Goal: Task Accomplishment & Management: Manage account settings

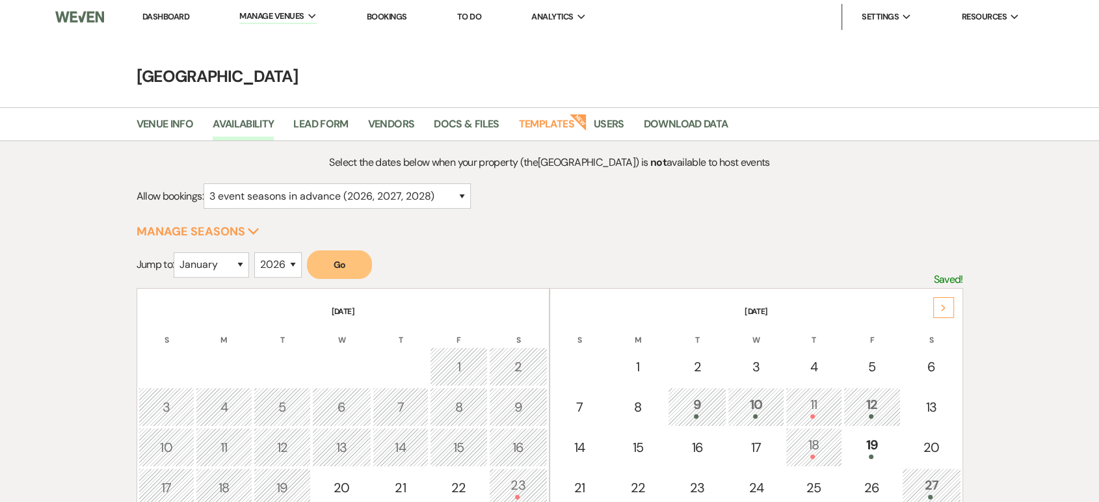
click at [943, 316] on div "Next" at bounding box center [943, 307] width 21 height 21
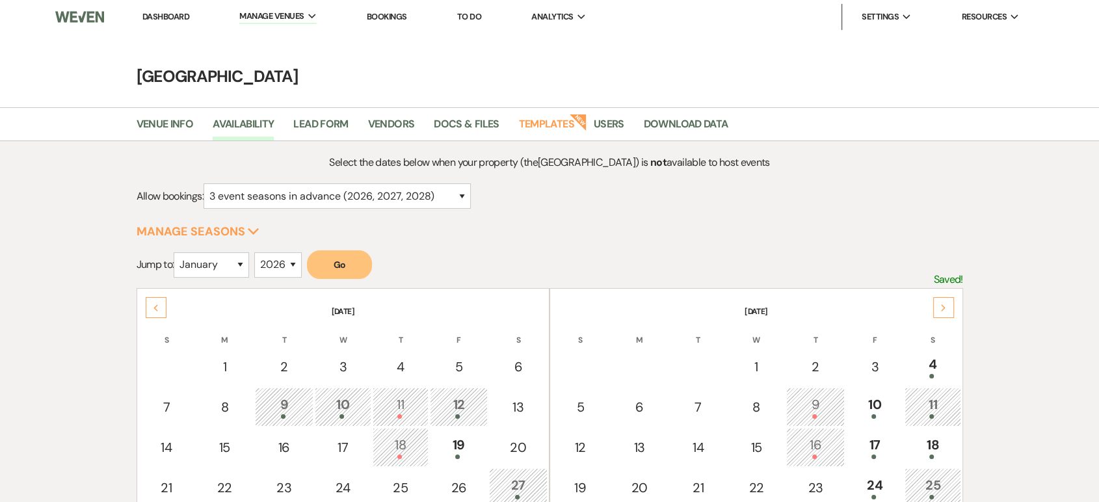
scroll to position [83, 0]
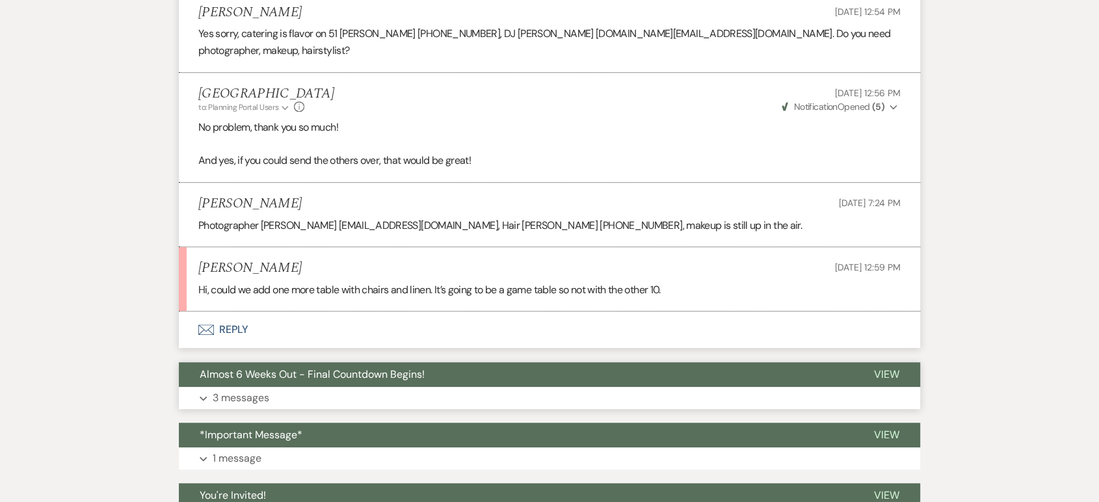
scroll to position [742, 0]
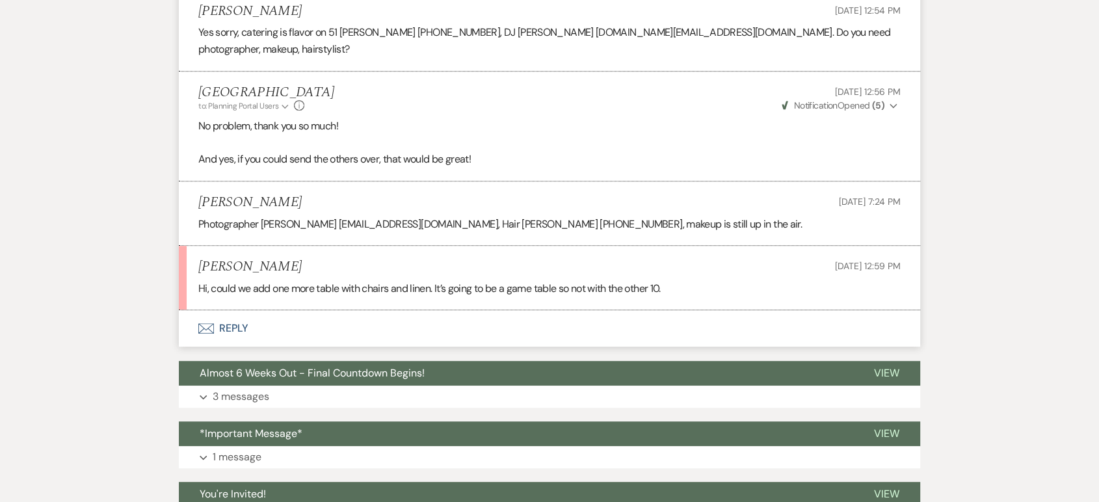
click at [222, 310] on button "Envelope Reply" at bounding box center [549, 328] width 741 height 36
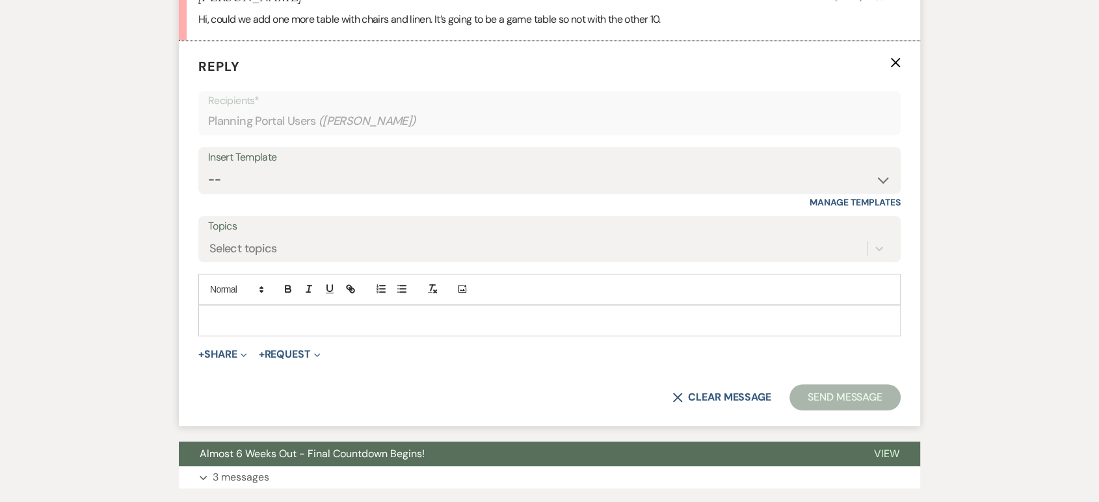
scroll to position [1013, 0]
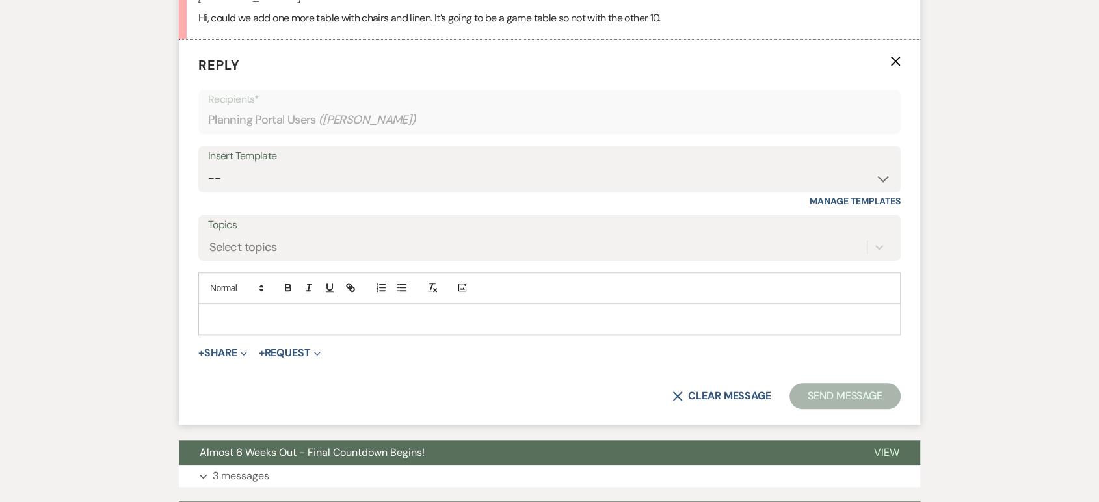
click at [262, 312] on p at bounding box center [550, 319] width 682 height 14
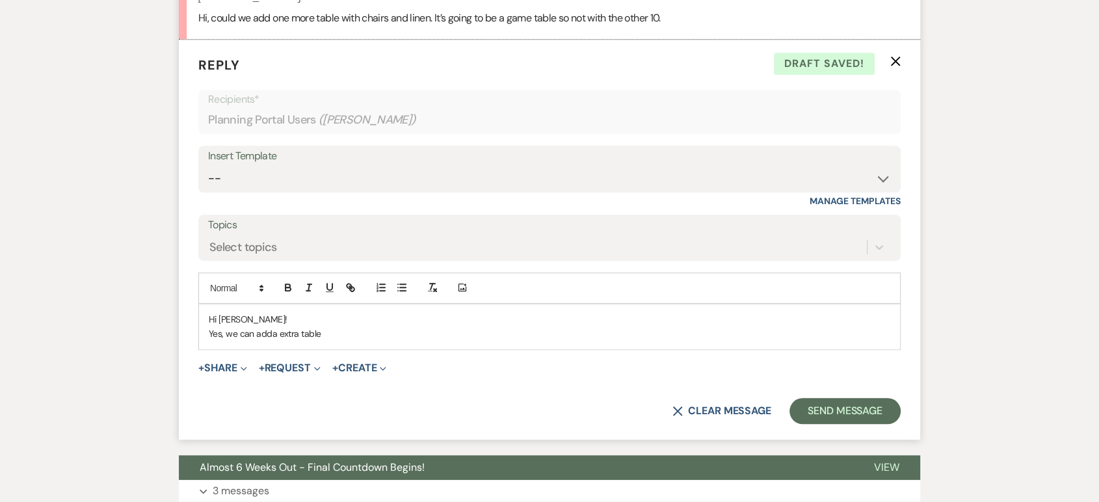
drag, startPoint x: 326, startPoint y: 325, endPoint x: 198, endPoint y: 300, distance: 130.4
click at [198, 304] on div "Hi Sierra! Yes, we can adda extra table" at bounding box center [549, 327] width 702 height 46
copy div "Hi Sierra! Yes, we can adda extra table"
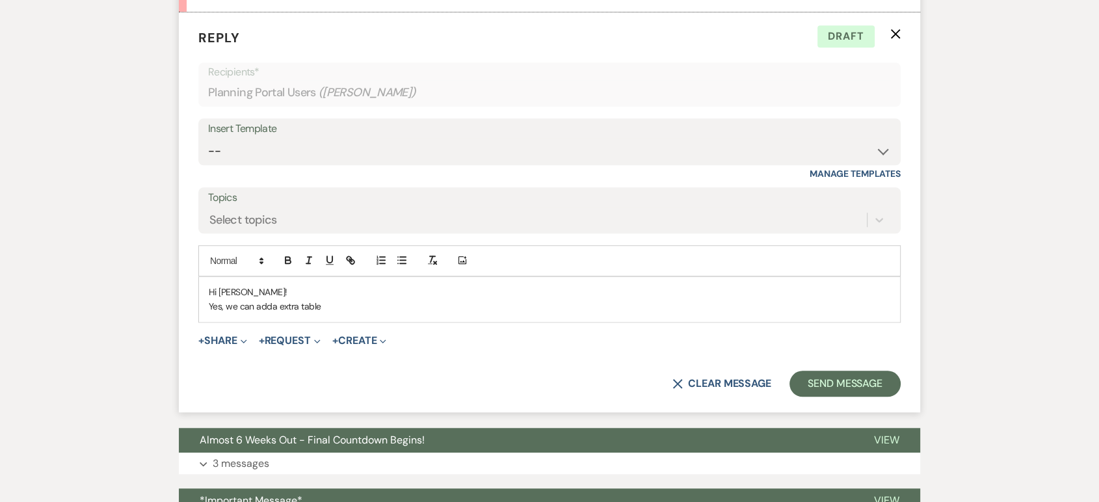
scroll to position [1041, 0]
click at [345, 300] on div "Hi Sierra! Yes, we can adda extra table" at bounding box center [549, 298] width 701 height 45
click at [276, 299] on p "Yes, we can adda extra table" at bounding box center [550, 306] width 682 height 14
click at [283, 299] on p "Yes, we can add a extra table" at bounding box center [550, 306] width 682 height 14
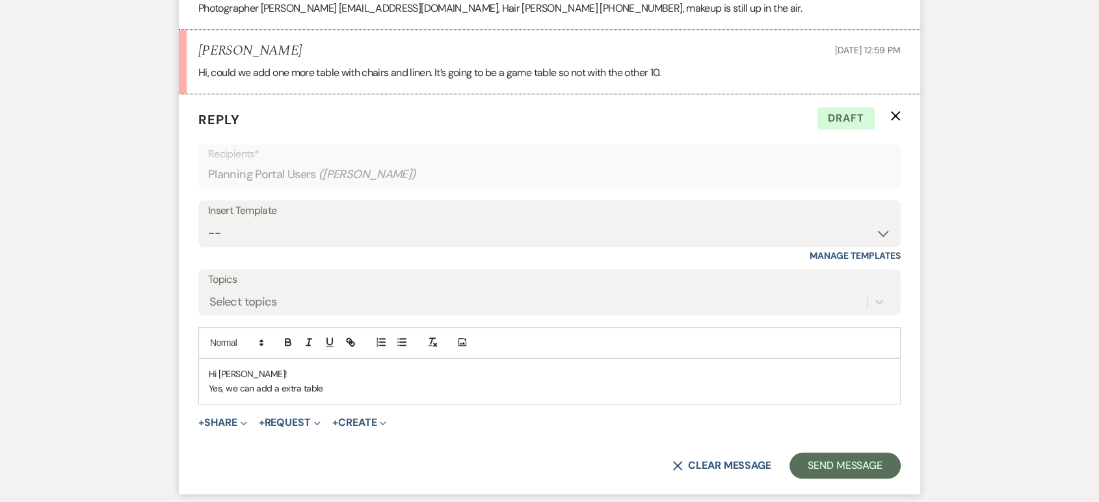
scroll to position [1007, 0]
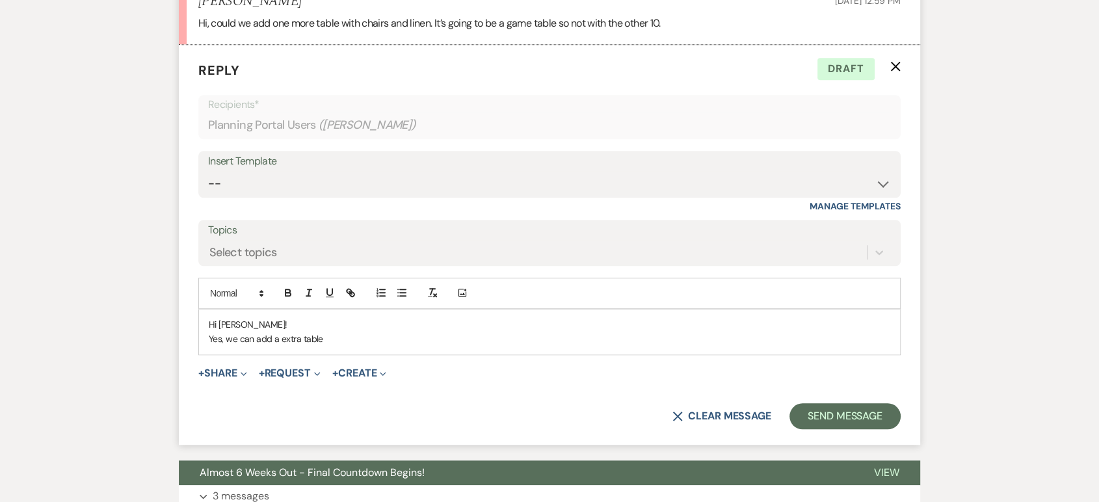
drag, startPoint x: 339, startPoint y: 326, endPoint x: 207, endPoint y: 319, distance: 132.9
click at [207, 319] on div "Hi Sierra! Yes, we can add a extra table" at bounding box center [549, 332] width 701 height 45
drag, startPoint x: 211, startPoint y: 321, endPoint x: 218, endPoint y: 313, distance: 10.6
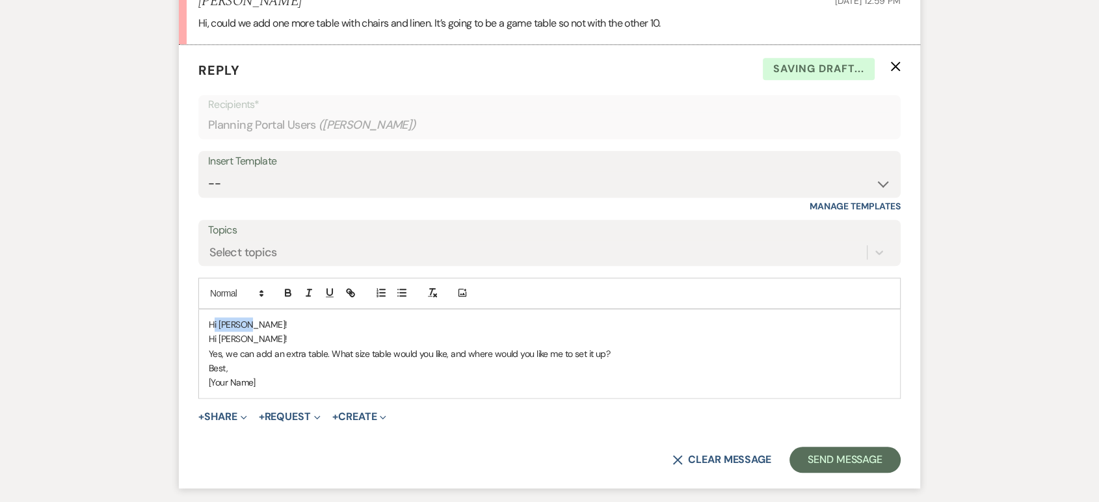
drag, startPoint x: 264, startPoint y: 313, endPoint x: 212, endPoint y: 310, distance: 52.2
click at [212, 310] on div "Hi Sierra! Hi Sierra! Yes, we can add an extra table. What size table would you…" at bounding box center [549, 354] width 701 height 88
click at [209, 332] on p "Hi Sierra!" at bounding box center [550, 339] width 682 height 14
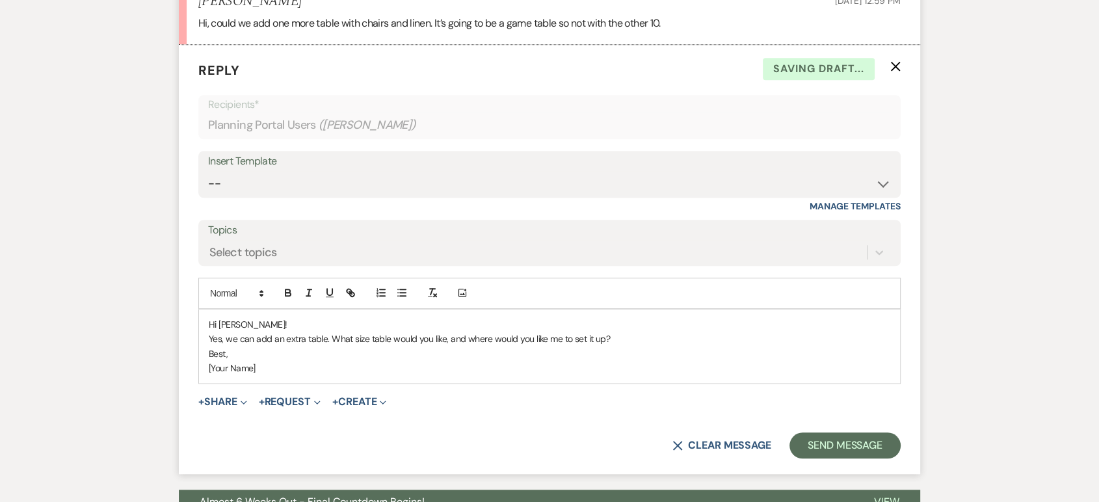
click at [209, 347] on p "Best," at bounding box center [550, 354] width 682 height 14
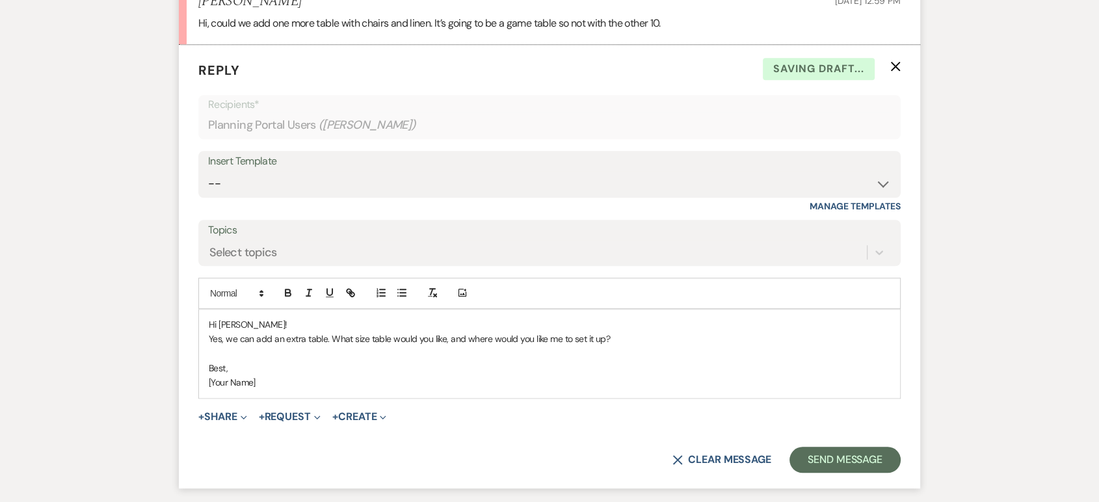
drag, startPoint x: 272, startPoint y: 364, endPoint x: 207, endPoint y: 369, distance: 65.2
click at [207, 369] on div "Hi Sierra! Yes, we can add an extra table. What size table would you like, and …" at bounding box center [549, 354] width 701 height 88
click at [840, 447] on button "Send Message" at bounding box center [845, 460] width 111 height 26
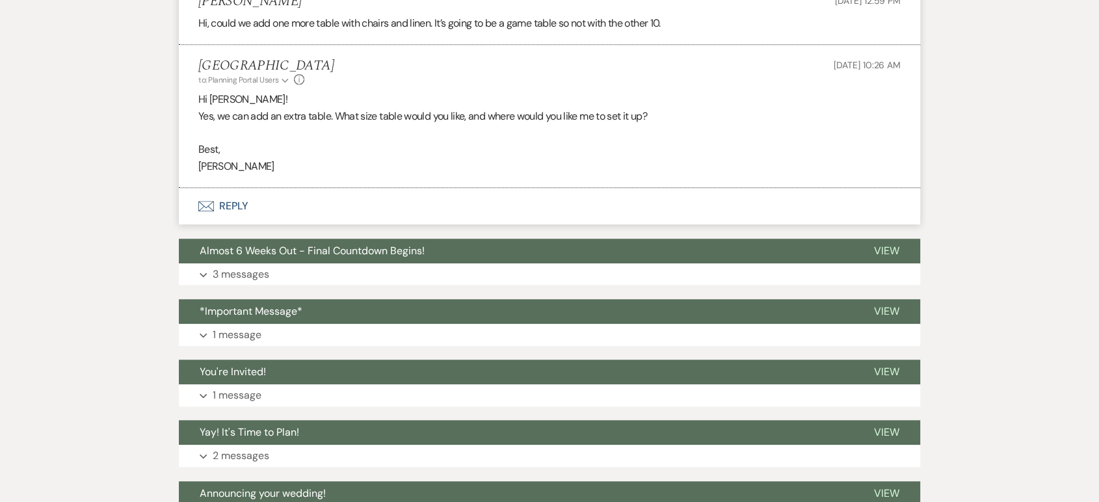
scroll to position [0, 0]
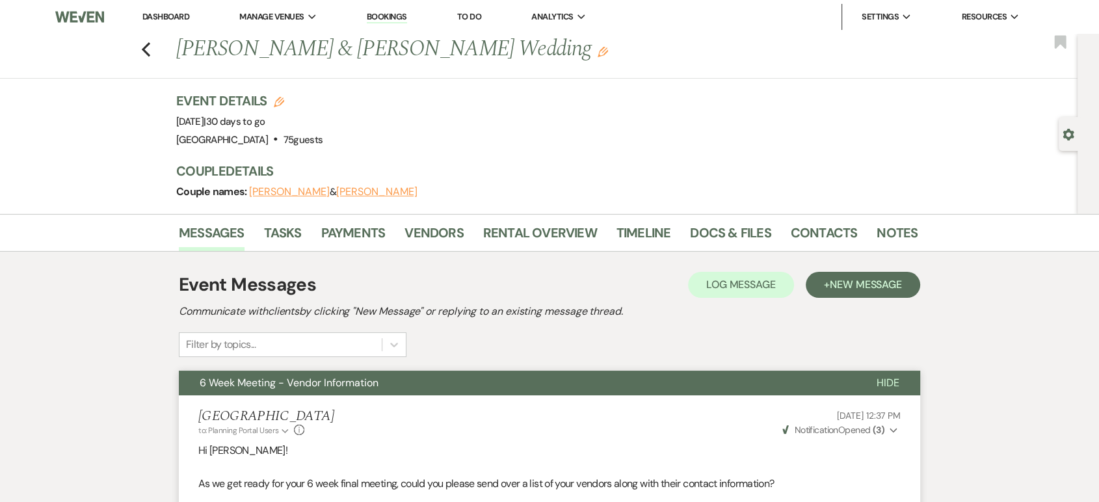
click at [182, 9] on li "Dashboard" at bounding box center [166, 17] width 60 height 26
click at [166, 18] on link "Dashboard" at bounding box center [165, 16] width 47 height 11
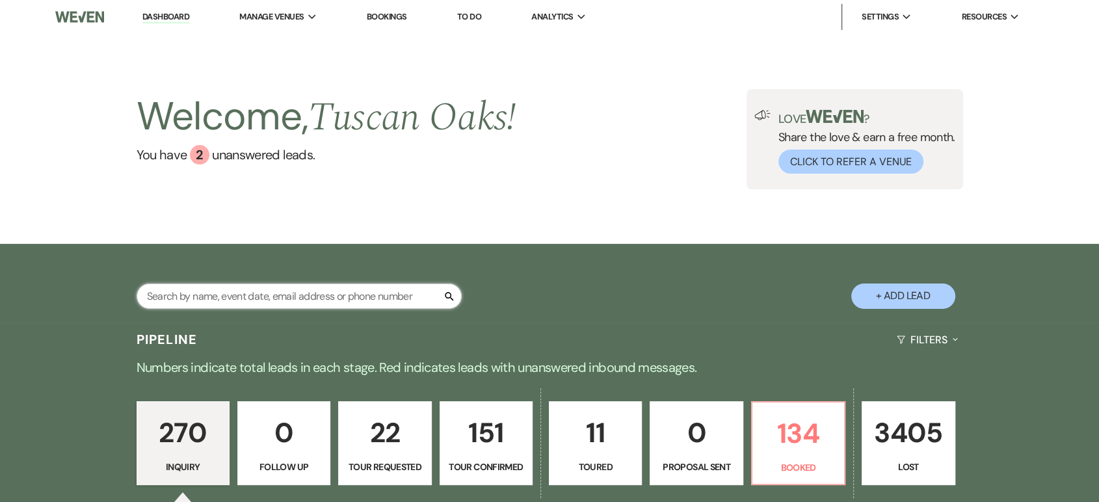
click at [302, 297] on input "text" at bounding box center [299, 296] width 325 height 25
click at [200, 299] on input "text" at bounding box center [299, 296] width 325 height 25
click at [191, 297] on input "text" at bounding box center [299, 296] width 325 height 25
type input "kristina"
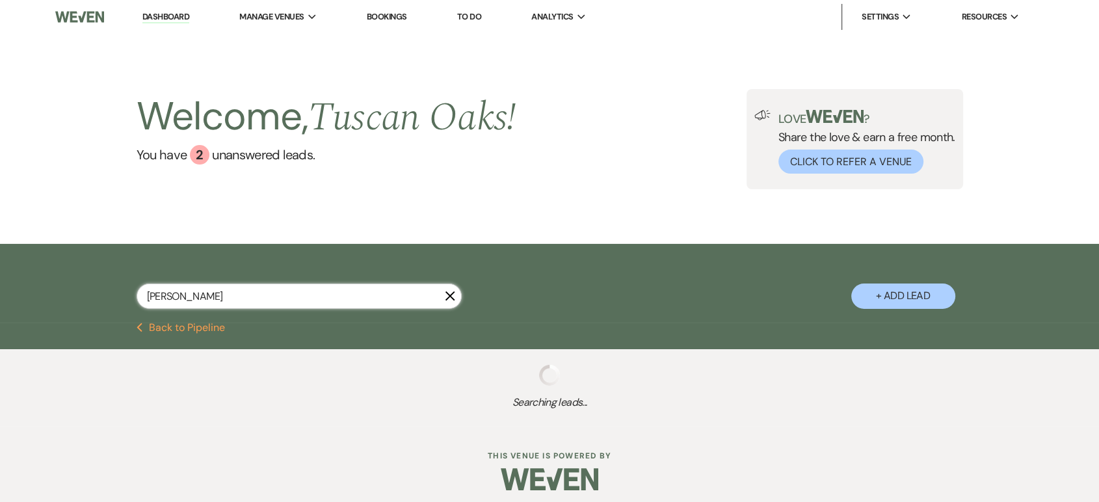
select select "8"
select select "5"
select select "8"
select select "5"
select select "8"
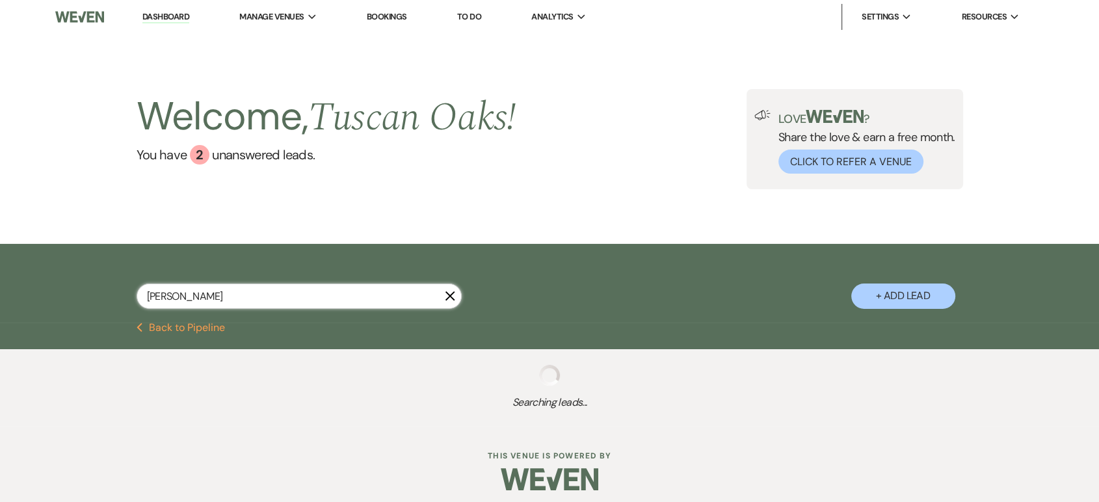
select select "5"
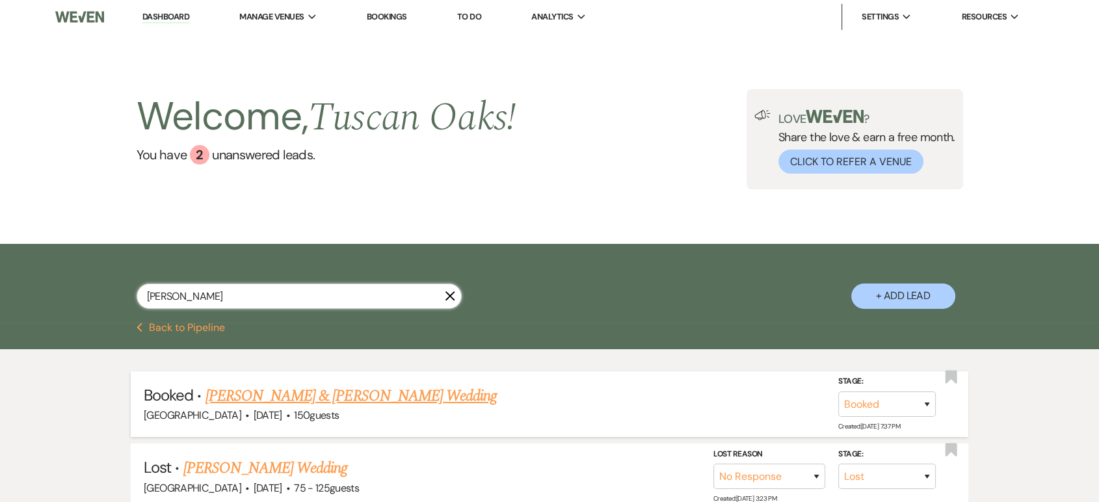
type input "kristina"
click at [397, 398] on link "Steven Levesque & Kristina Powers's Wedding" at bounding box center [351, 395] width 291 height 23
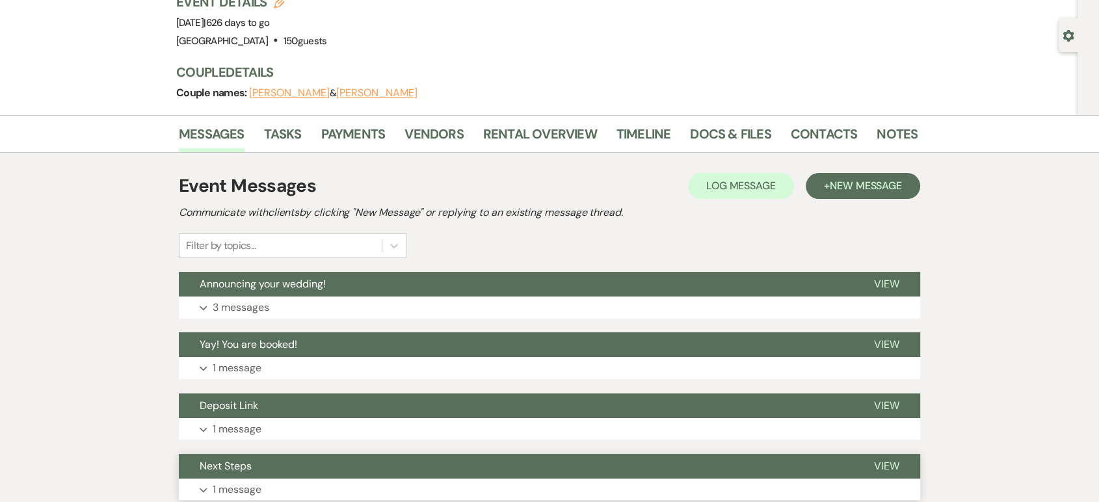
scroll to position [13, 0]
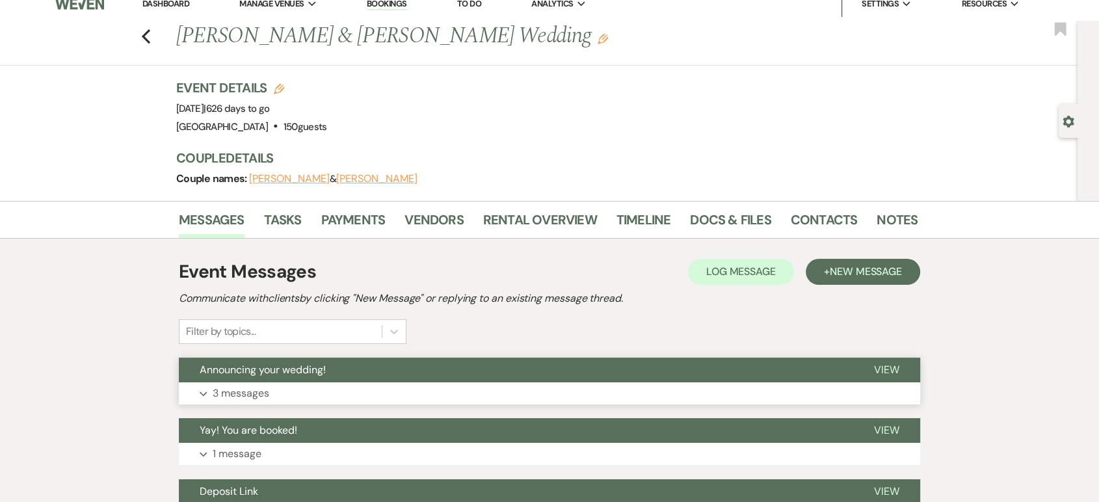
click at [250, 373] on span "Announcing your wedding!" at bounding box center [263, 370] width 126 height 14
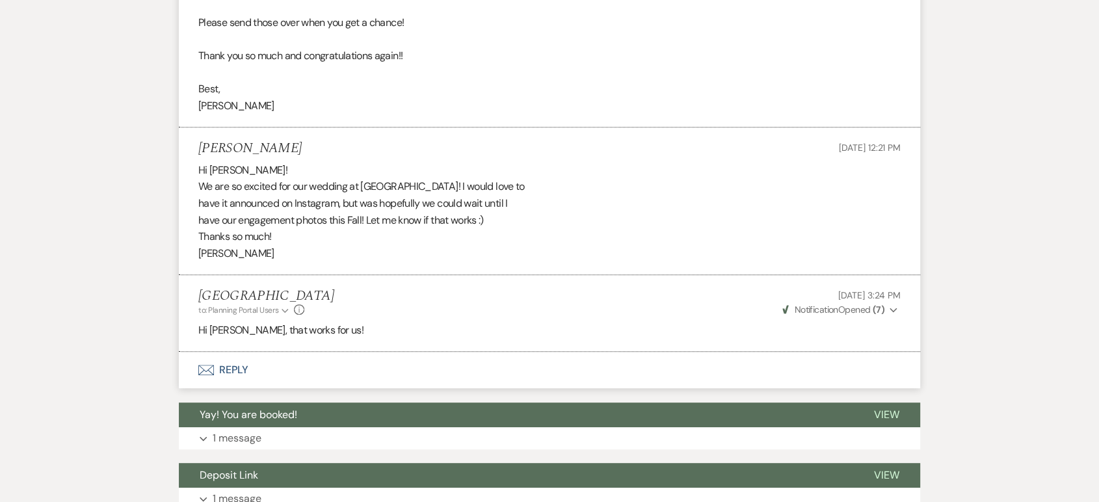
scroll to position [0, 0]
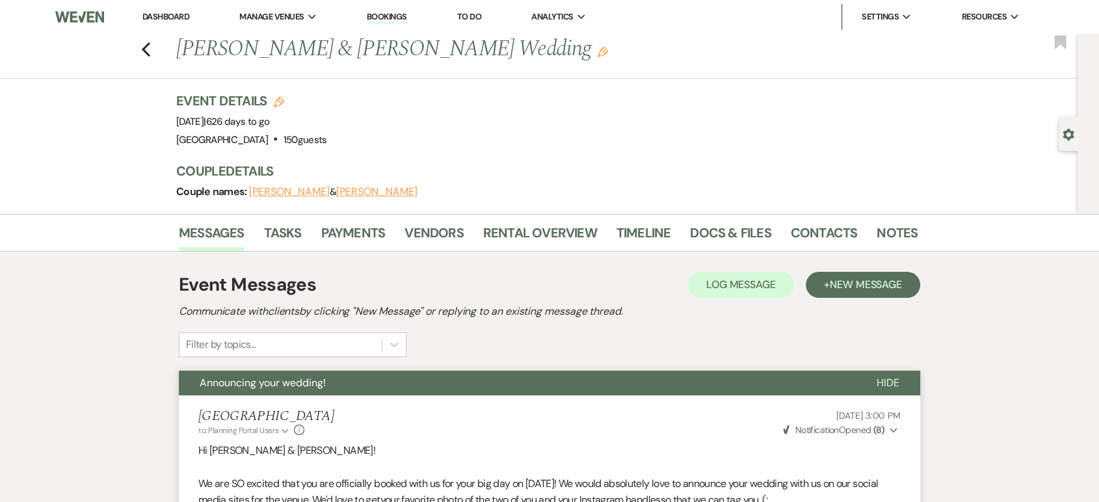
click at [529, 221] on li "Rental Overview" at bounding box center [549, 235] width 133 height 31
click at [520, 230] on link "Rental Overview" at bounding box center [540, 236] width 114 height 29
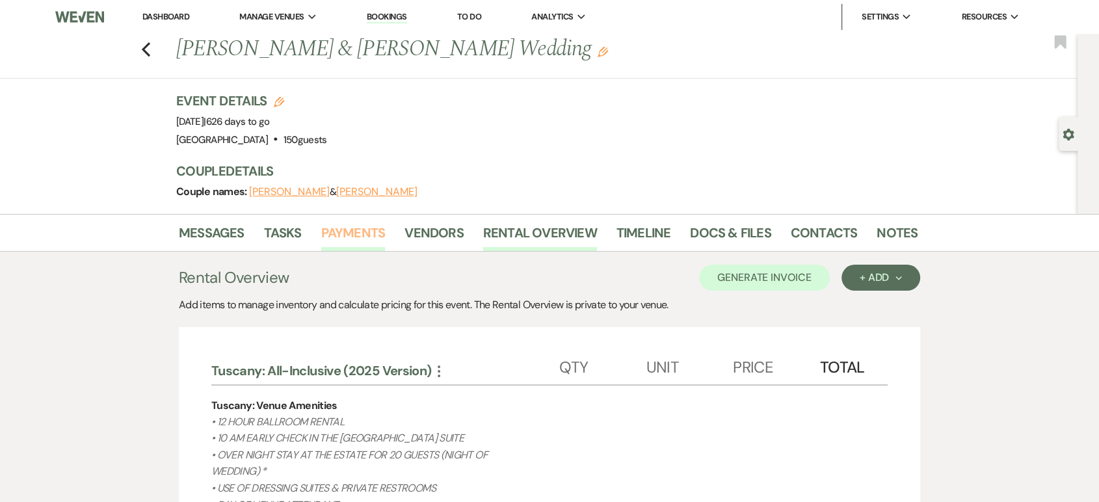
click at [347, 231] on link "Payments" at bounding box center [353, 236] width 64 height 29
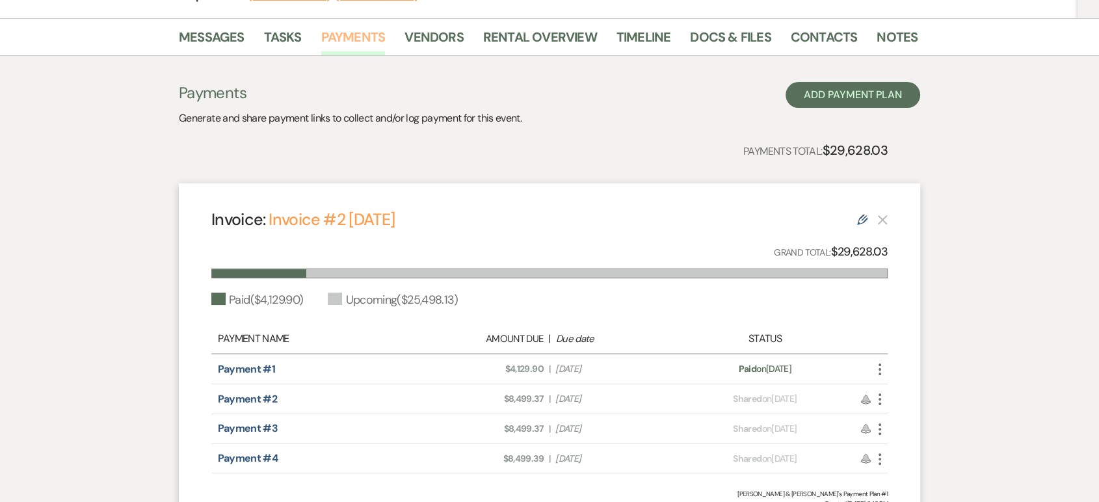
scroll to position [196, 0]
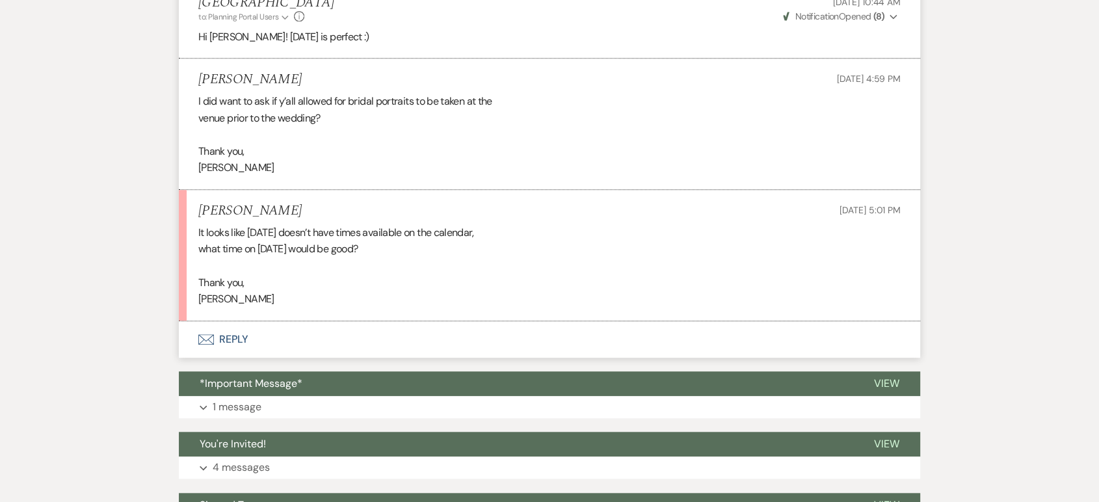
scroll to position [1130, 0]
click at [237, 336] on button "Envelope Reply" at bounding box center [549, 339] width 741 height 36
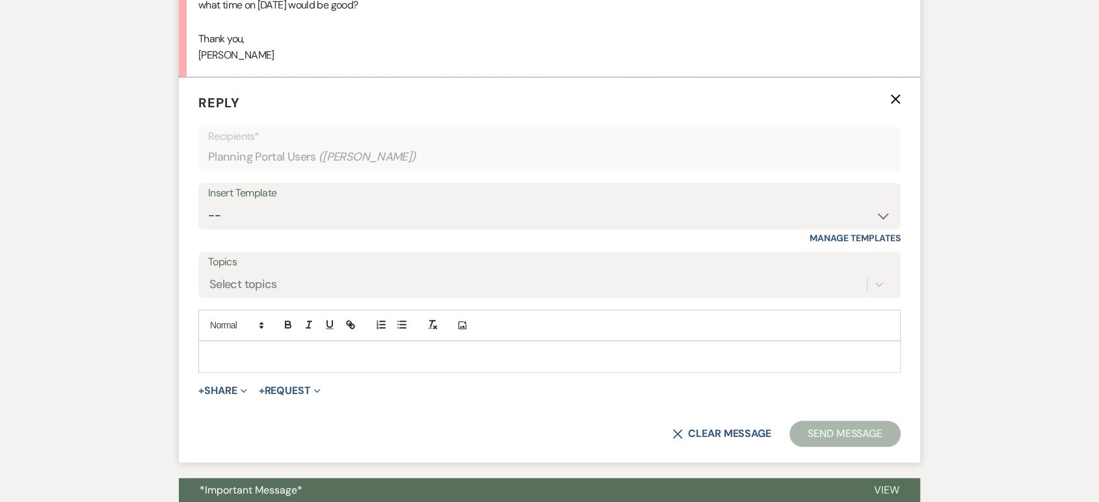
scroll to position [1374, 0]
click at [245, 343] on div at bounding box center [549, 356] width 701 height 30
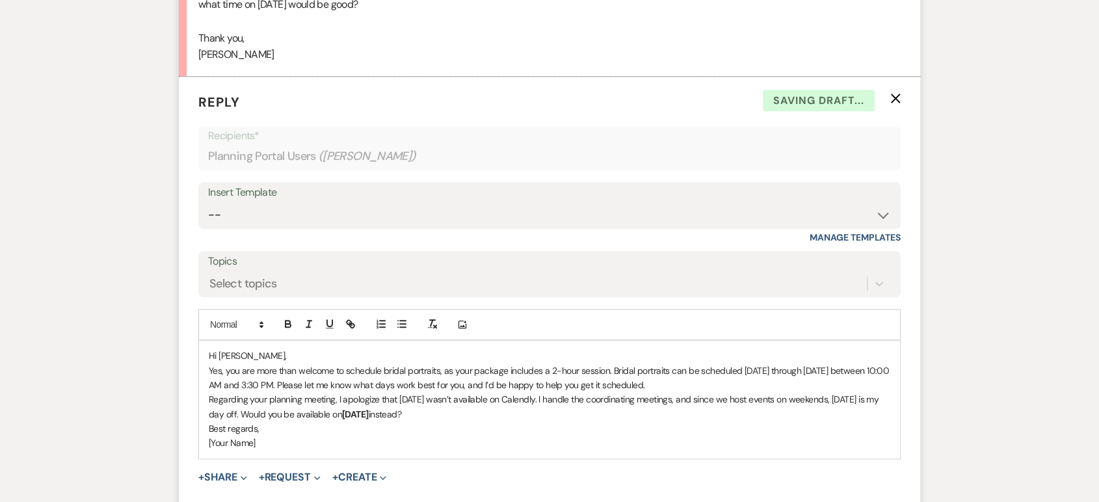
click at [209, 428] on p "Best regards," at bounding box center [550, 428] width 682 height 14
drag, startPoint x: 256, startPoint y: 441, endPoint x: 198, endPoint y: 441, distance: 58.5
click at [198, 441] on form "Reply X Draft saved! Recipients* Planning Portal Users ( Caroline Cravens ) Ins…" at bounding box center [549, 320] width 741 height 487
drag, startPoint x: 265, startPoint y: 455, endPoint x: 166, endPoint y: 464, distance: 98.7
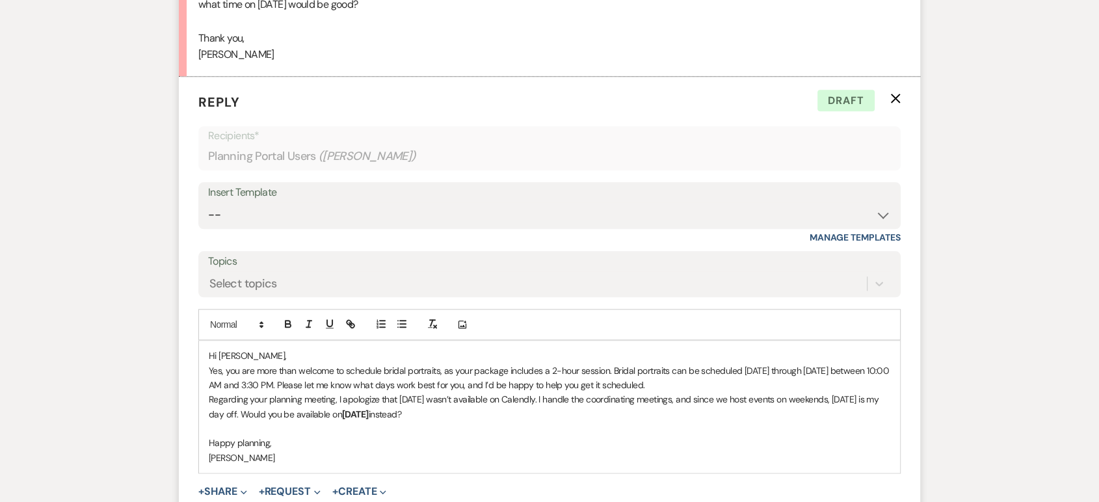
click at [430, 429] on p at bounding box center [550, 428] width 682 height 14
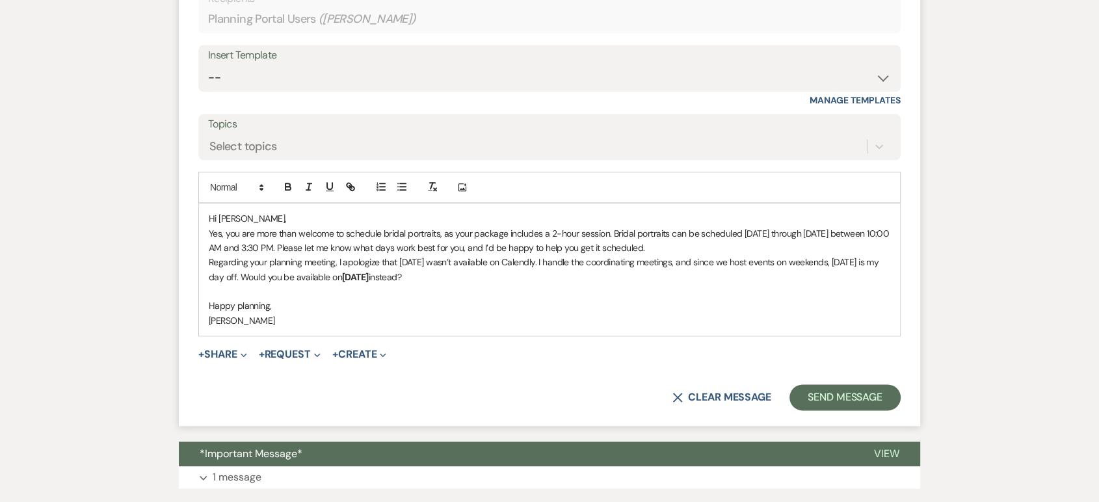
scroll to position [1511, 0]
click at [833, 394] on button "Send Message" at bounding box center [845, 397] width 111 height 26
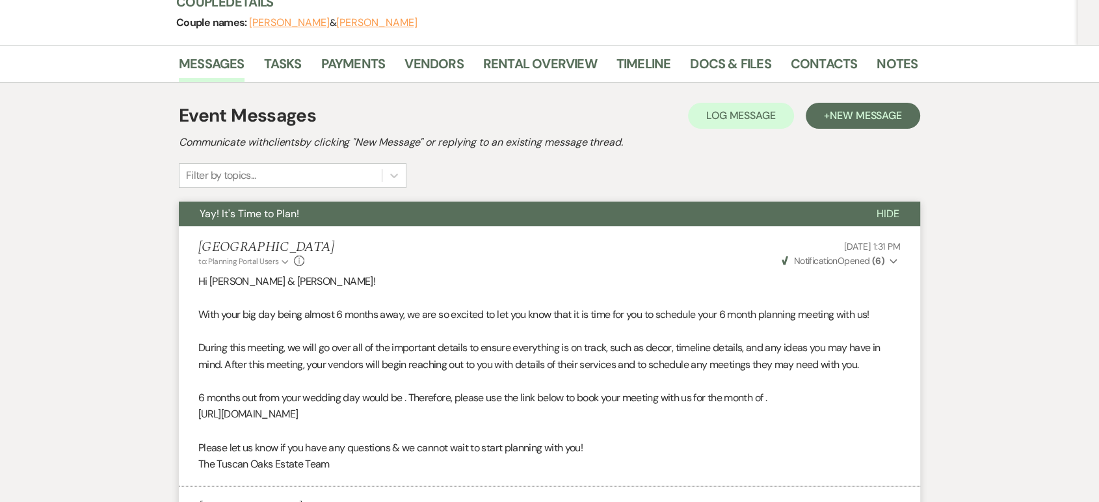
scroll to position [0, 0]
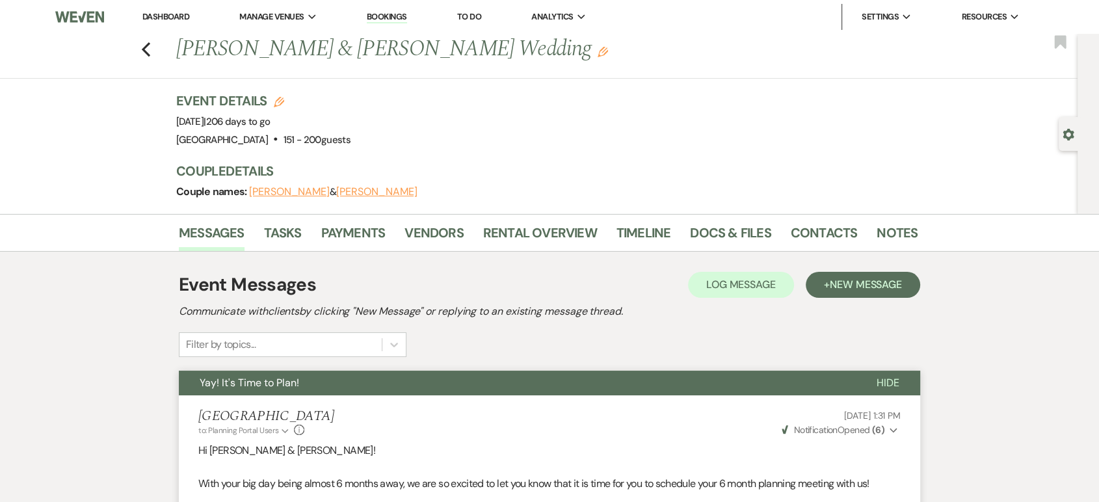
click at [172, 19] on link "Dashboard" at bounding box center [165, 16] width 47 height 11
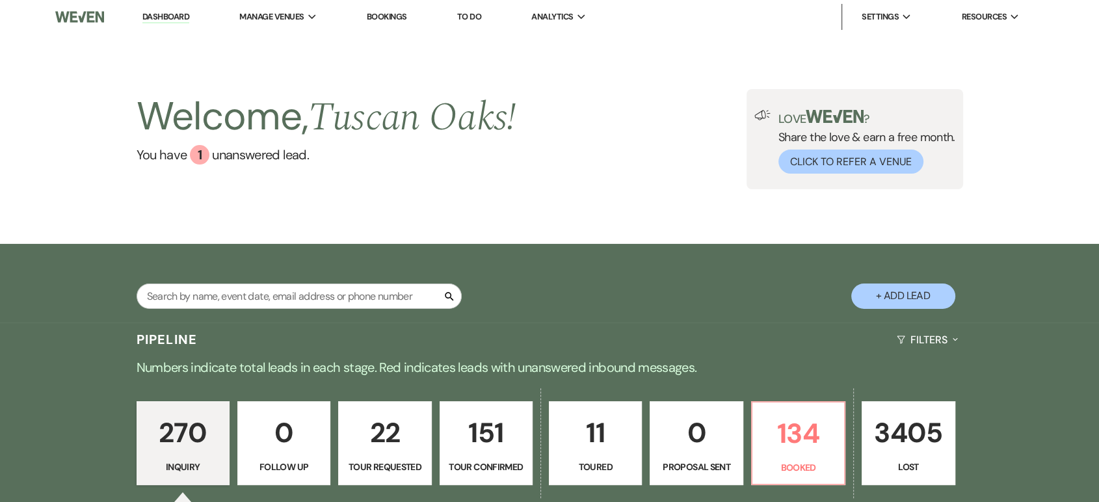
click at [890, 295] on button "+ Add Lead" at bounding box center [903, 296] width 104 height 25
click at [877, 299] on button "+ Add Lead" at bounding box center [903, 296] width 104 height 25
click at [879, 140] on div "Love ? Share the love & earn a free month. Click to Refer a Venue" at bounding box center [863, 142] width 185 height 64
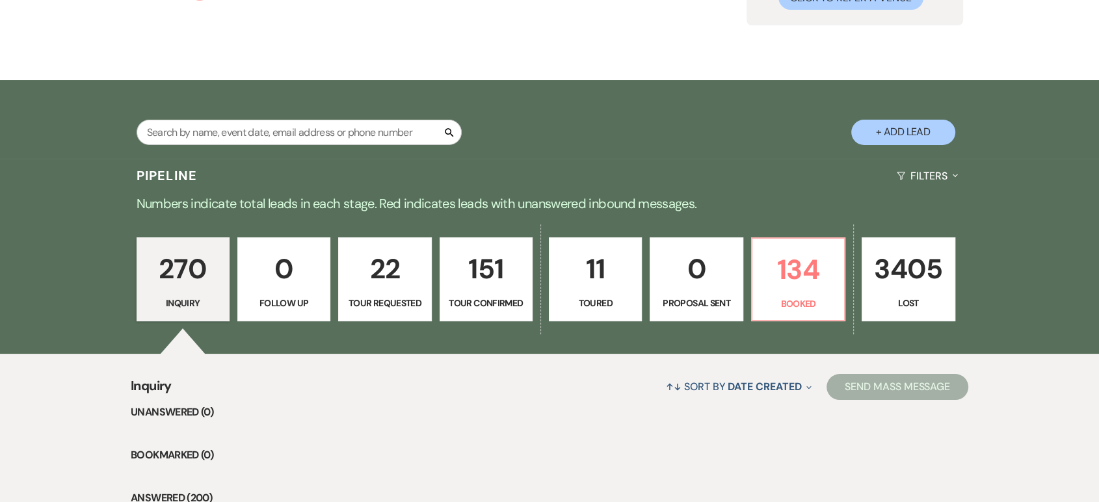
scroll to position [163, 0]
click at [892, 130] on button "+ Add Lead" at bounding box center [903, 132] width 104 height 25
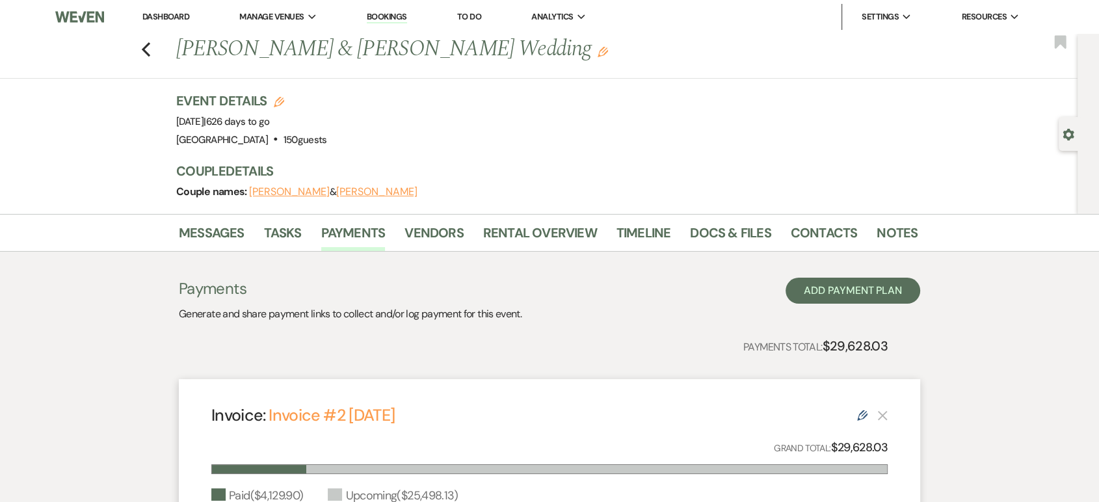
click at [172, 11] on link "Dashboard" at bounding box center [165, 16] width 47 height 11
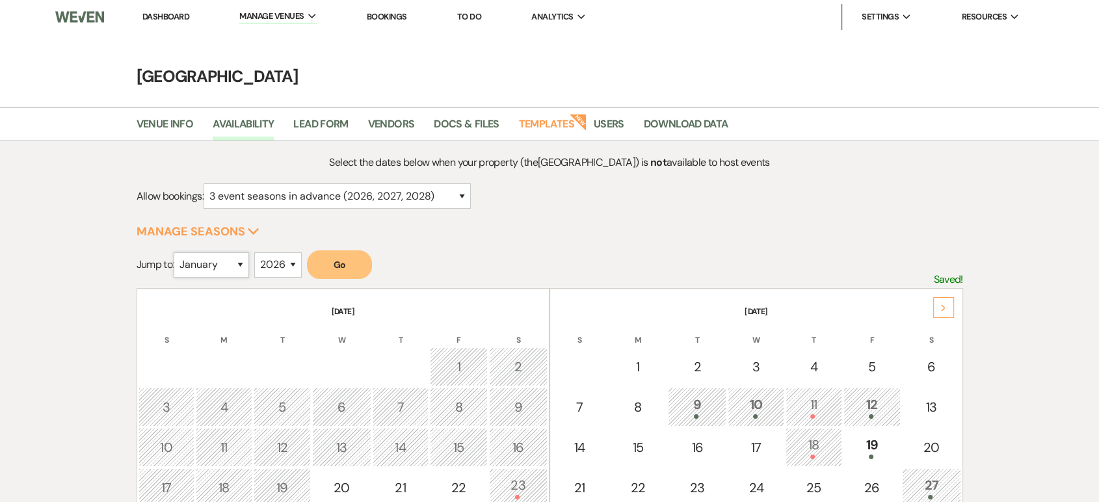
click at [205, 272] on select "January February March April May June July August September October November De…" at bounding box center [211, 264] width 75 height 25
select select "10"
click at [177, 252] on select "January February March April May June July August September October November De…" at bounding box center [211, 264] width 75 height 25
click at [280, 263] on select "2025 2026 2027 2028 2029" at bounding box center [277, 264] width 47 height 25
click at [258, 252] on select "2025 2026 2027 2028 2029" at bounding box center [277, 264] width 47 height 25
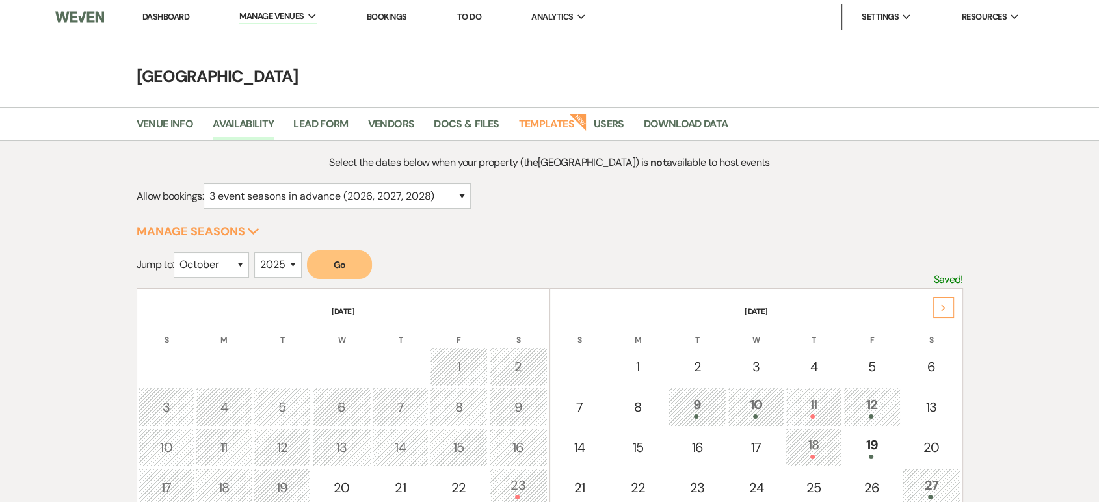
click at [334, 267] on button "Go" at bounding box center [339, 264] width 65 height 29
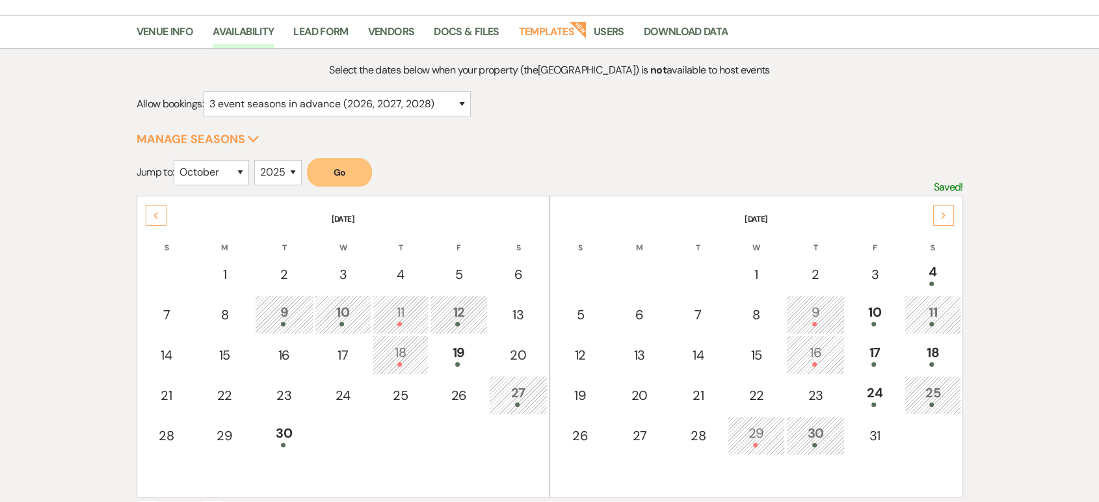
scroll to position [93, 0]
click at [285, 172] on select "2025 2026 2027 2028 2029" at bounding box center [277, 171] width 47 height 25
select select "2026"
click at [258, 159] on select "2025 2026 2027 2028 2029" at bounding box center [277, 171] width 47 height 25
click at [330, 165] on button "Go" at bounding box center [339, 171] width 65 height 29
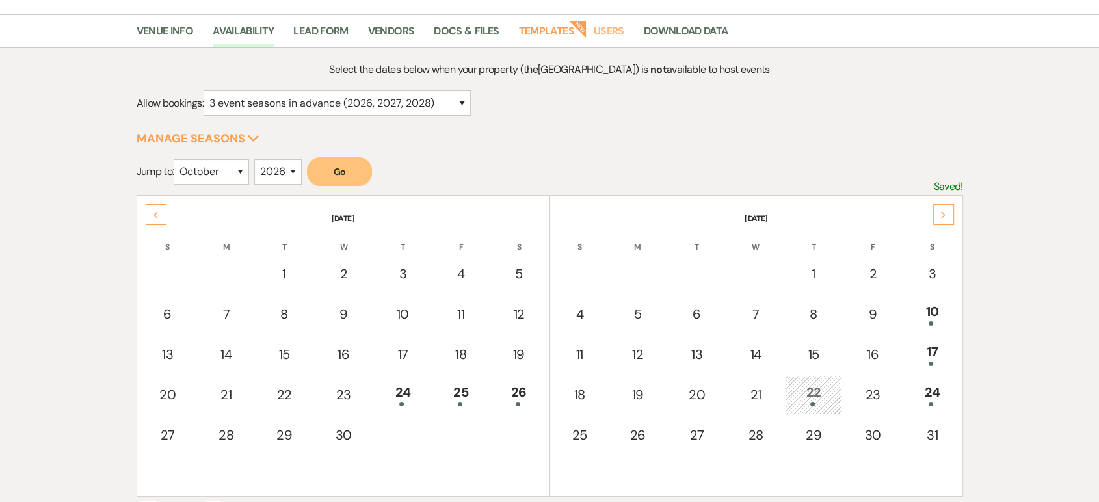
drag, startPoint x: 611, startPoint y: 23, endPoint x: 636, endPoint y: 2, distance: 32.3
click at [611, 23] on link "Users" at bounding box center [609, 35] width 31 height 25
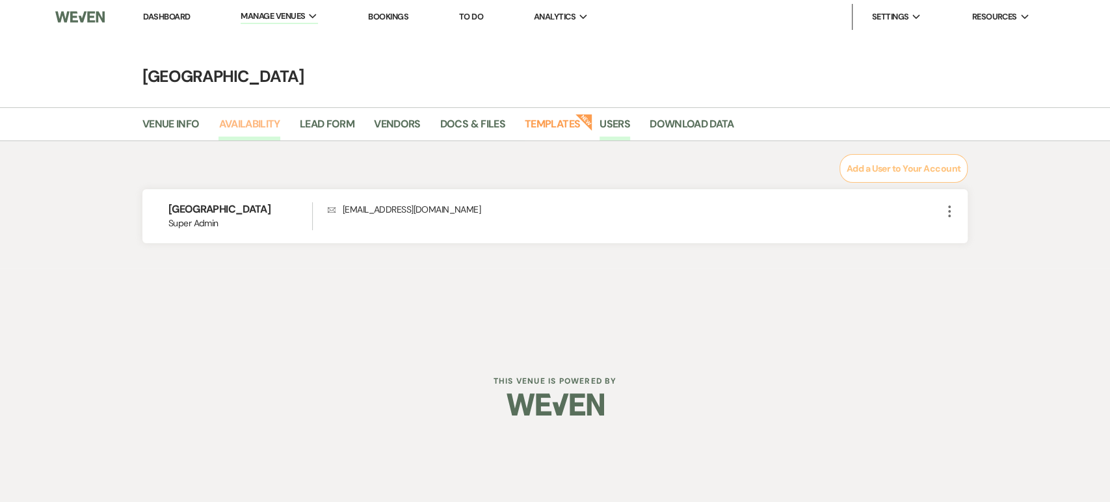
click at [241, 137] on link "Availability" at bounding box center [249, 128] width 61 height 25
select select "3"
select select "2026"
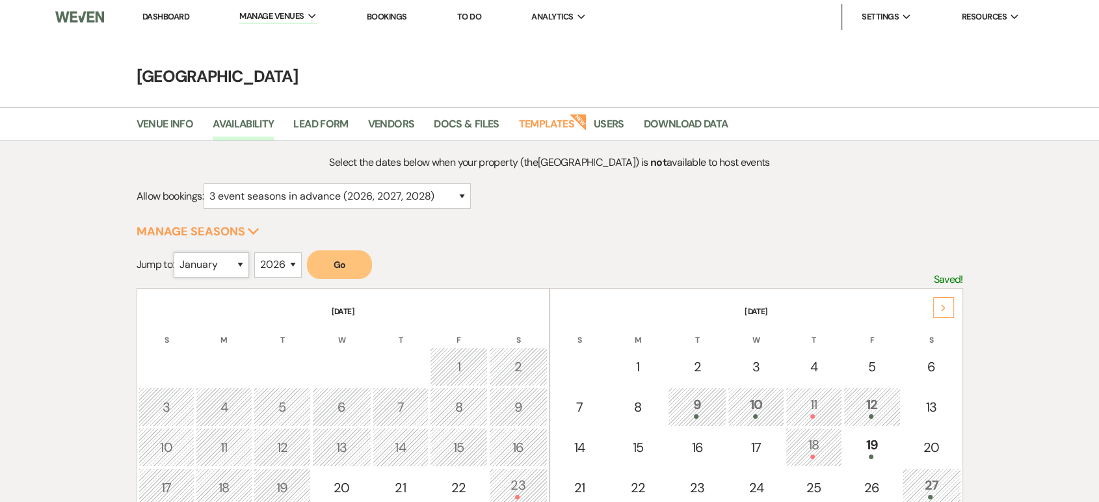
click at [230, 263] on select "January February March April May June July August September October November De…" at bounding box center [211, 264] width 75 height 25
select select "4"
click at [177, 252] on select "January February March April May June July August September October November De…" at bounding box center [211, 264] width 75 height 25
click at [328, 264] on button "Go" at bounding box center [339, 264] width 65 height 29
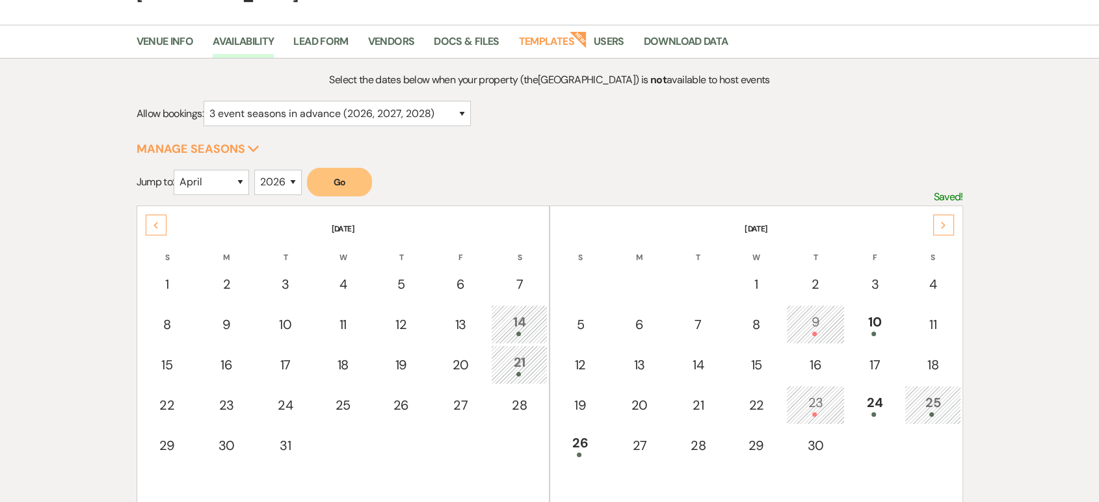
scroll to position [83, 0]
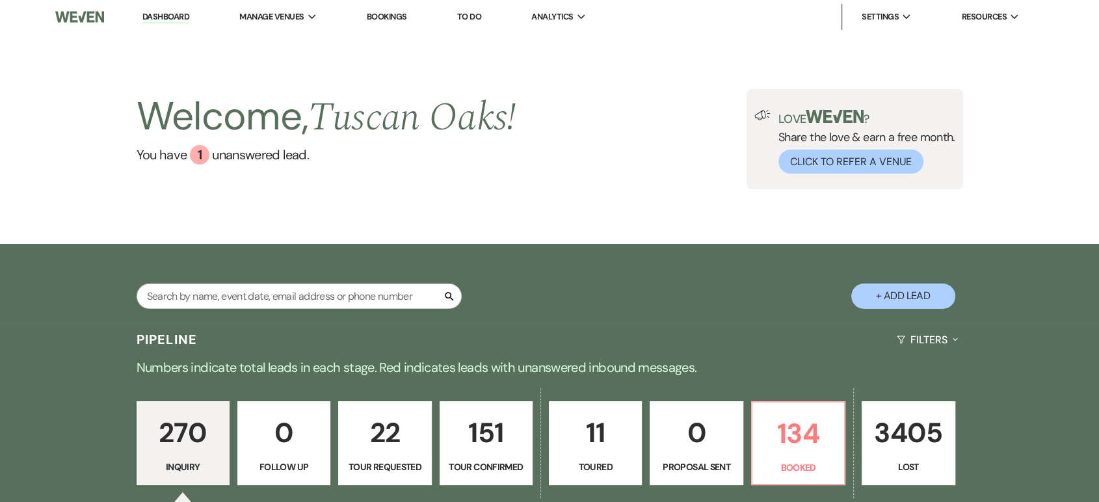
click at [894, 297] on button "+ Add Lead" at bounding box center [903, 296] width 104 height 25
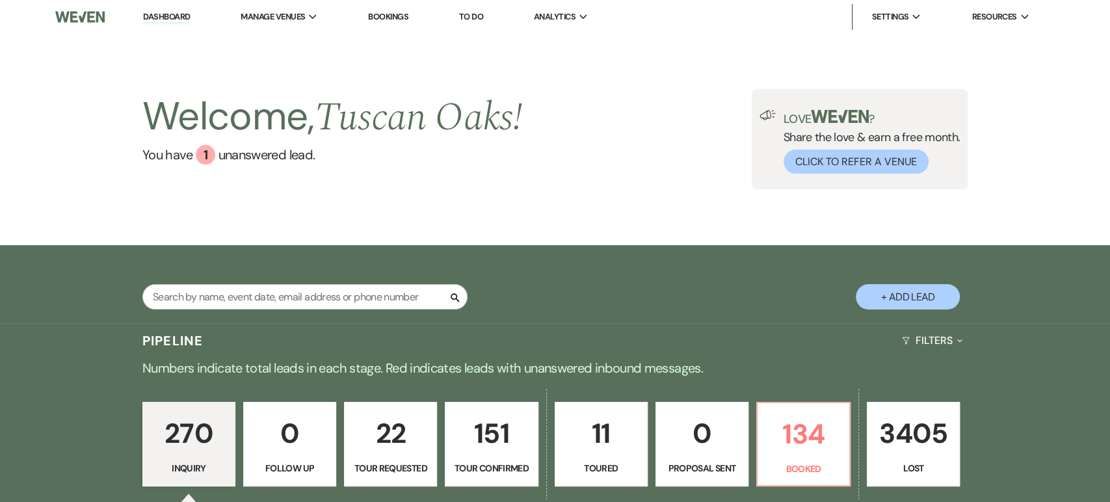
select select "630"
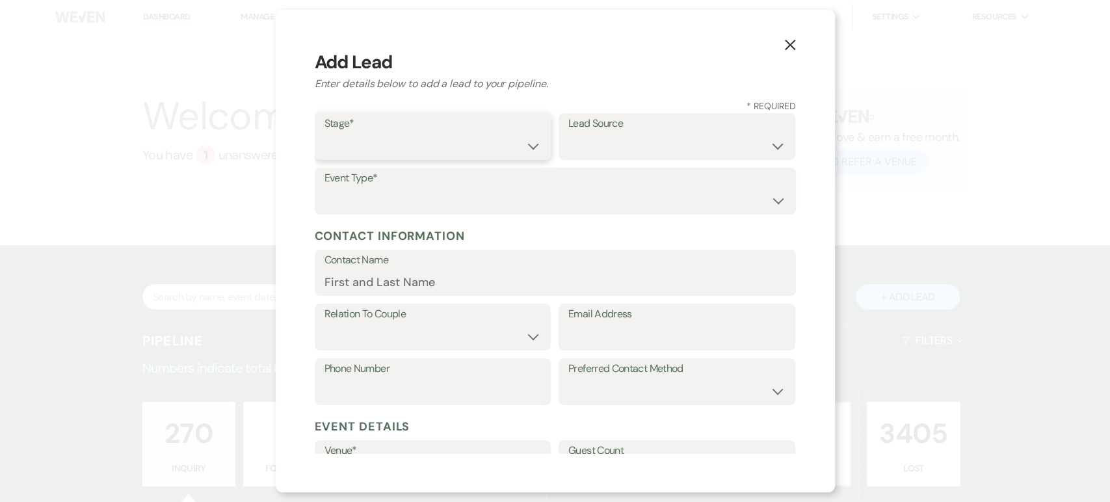
click at [505, 152] on select "Inquiry Follow Up Tour Requested Tour Confirmed Toured Proposal Sent Booked Lost" at bounding box center [433, 145] width 217 height 25
select select "1"
click at [325, 133] on select "Inquiry Follow Up Tour Requested Tour Confirmed Toured Proposal Sent Booked Lost" at bounding box center [433, 145] width 217 height 25
click at [380, 206] on select "Wedding Anniversary Party Baby Shower Bachelorette / Bachelor Party Birthday Pa…" at bounding box center [556, 200] width 462 height 25
select select "1"
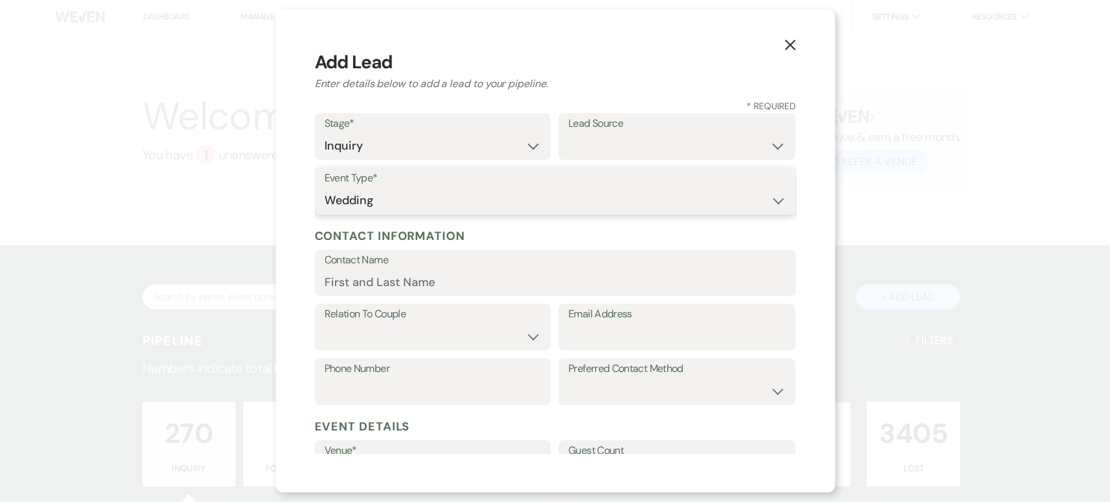
click at [325, 188] on select "Wedding Anniversary Party Baby Shower Bachelorette / Bachelor Party Birthday Pa…" at bounding box center [556, 200] width 462 height 25
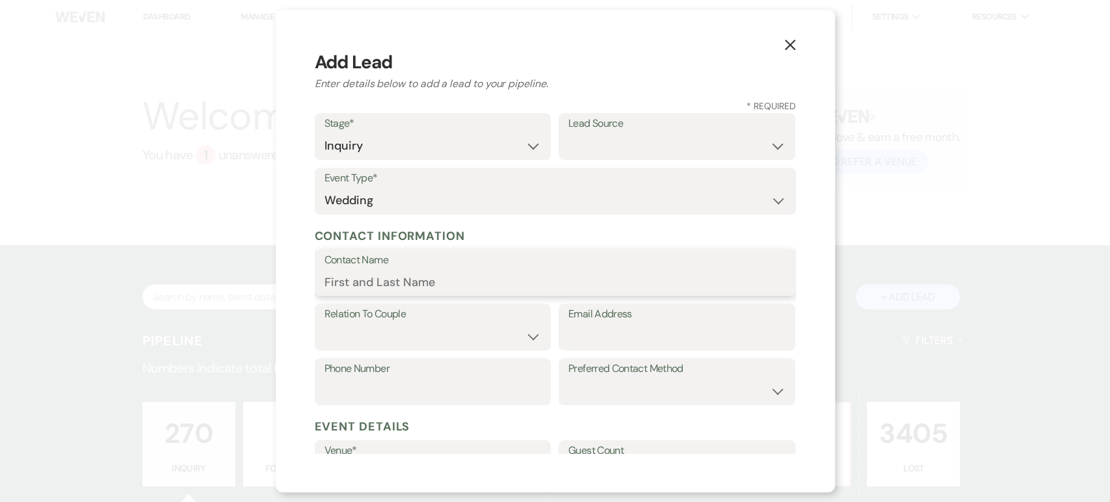
click at [352, 280] on input "Contact Name" at bounding box center [556, 281] width 462 height 25
paste input "Morgan Heinrich"
type input "Morgan Heinrich"
click at [346, 338] on select "Couple Planner Parent of Couple Family Member Friend Other" at bounding box center [433, 336] width 217 height 25
select select "1"
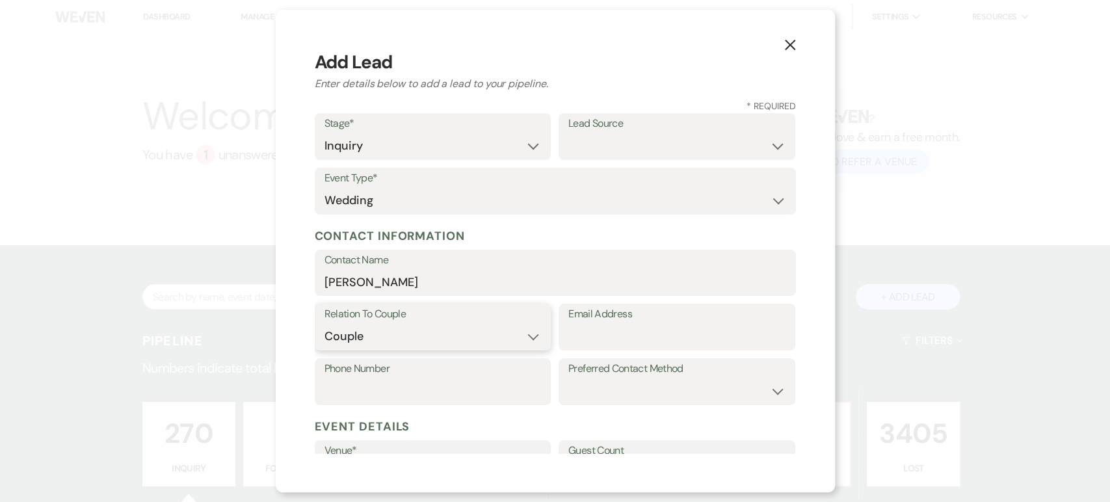
click at [325, 324] on select "Couple Planner Parent of Couple Family Member Friend Other" at bounding box center [433, 336] width 217 height 25
click at [585, 336] on input "Email Address" at bounding box center [676, 336] width 217 height 25
paste input "anderlewedding2025@gmail.com,"
type input "anderlewedding2025@gmail.com"
click at [399, 391] on input "Phone Number" at bounding box center [433, 391] width 217 height 25
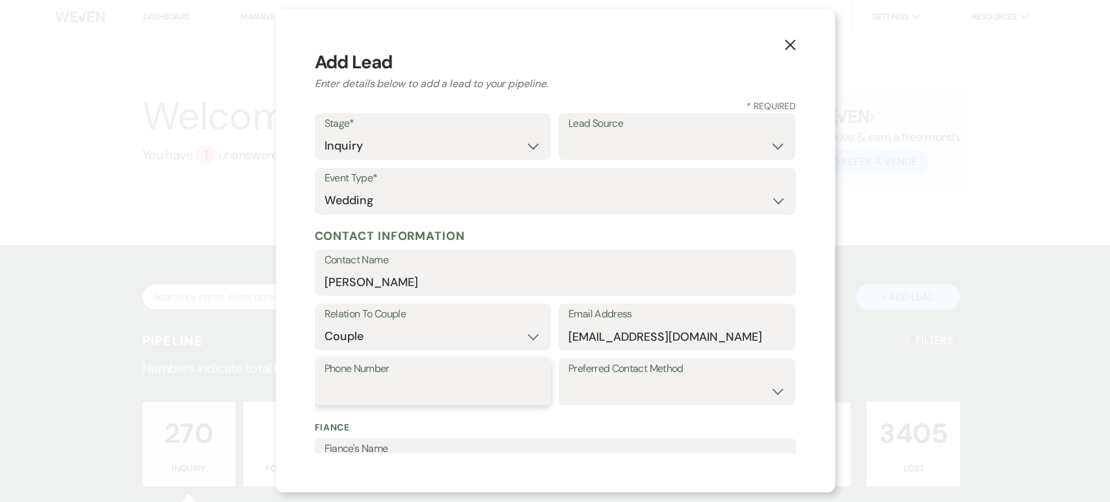
paste input "(845) 699-6819"
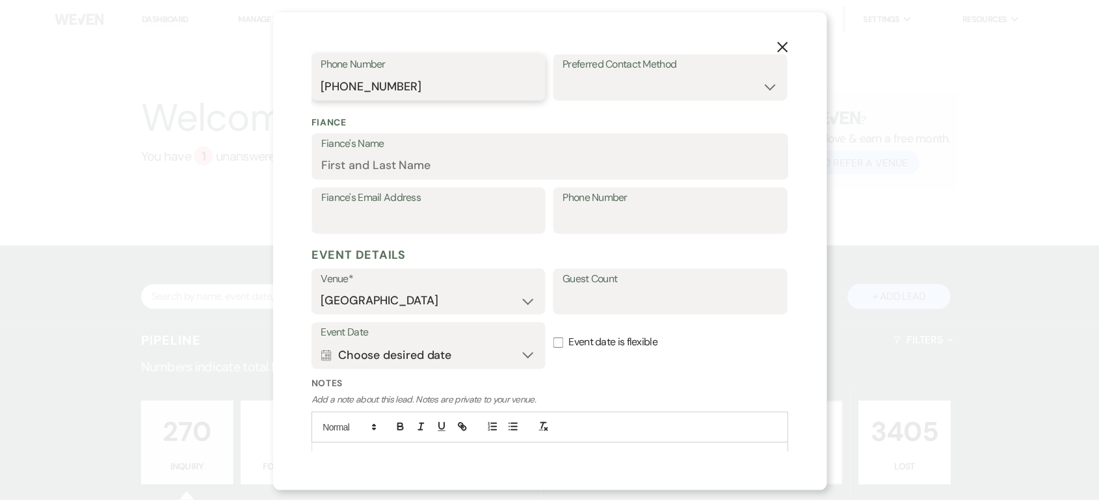
scroll to position [367, 0]
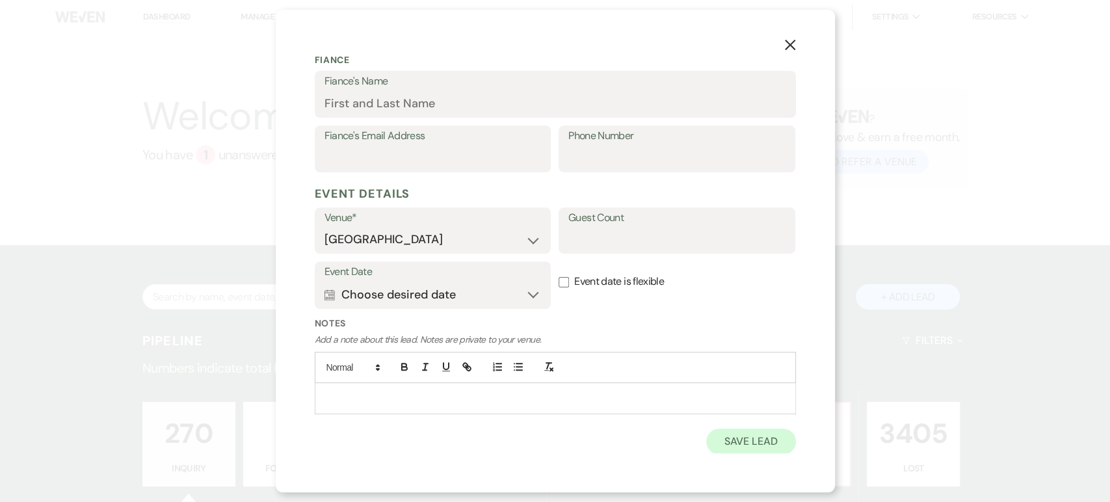
type input "(845) 699-6819"
click at [744, 440] on button "Save Lead" at bounding box center [750, 442] width 89 height 26
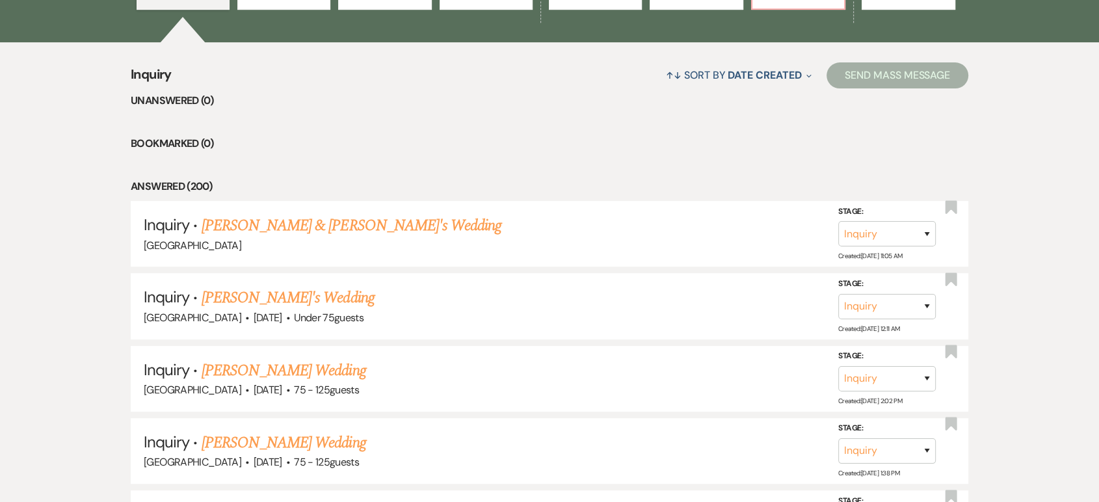
scroll to position [511, 0]
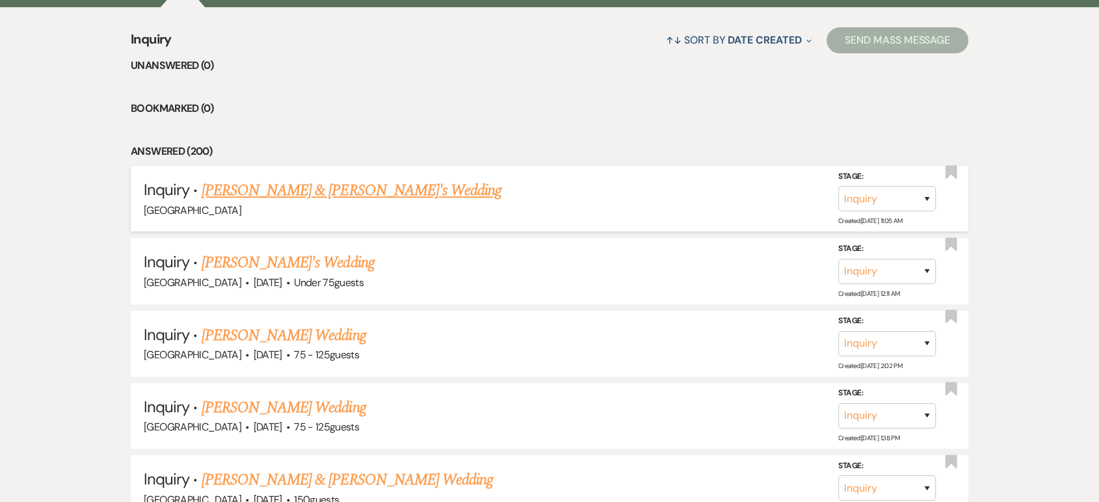
click at [377, 181] on link "Morgan Heinrich & Fiance's Wedding" at bounding box center [352, 190] width 300 height 23
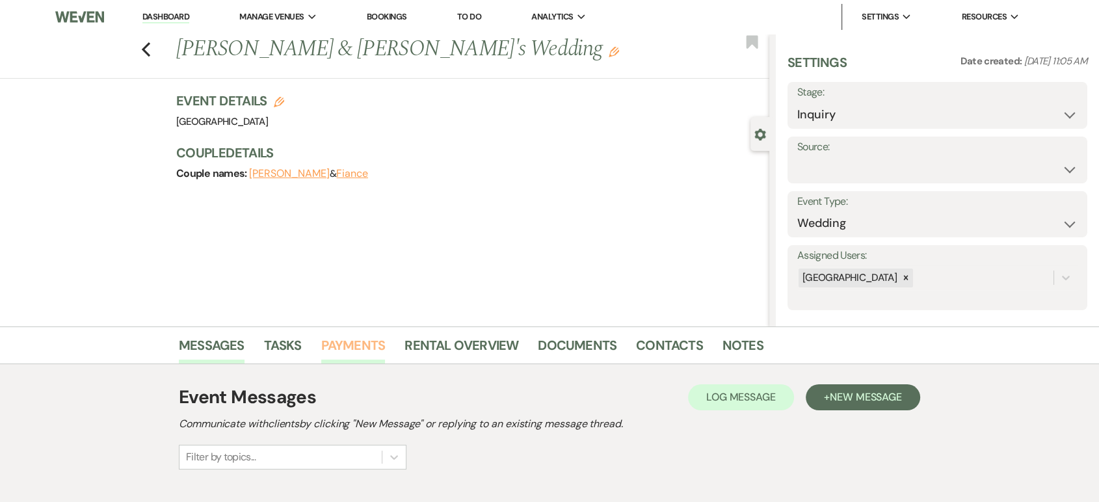
scroll to position [170, 0]
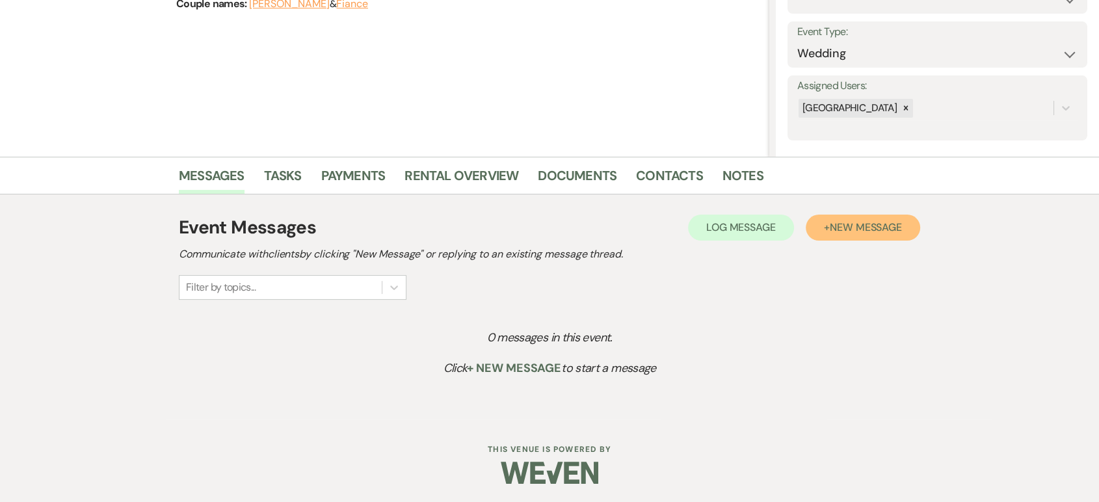
click at [872, 228] on span "New Message" at bounding box center [866, 227] width 72 height 14
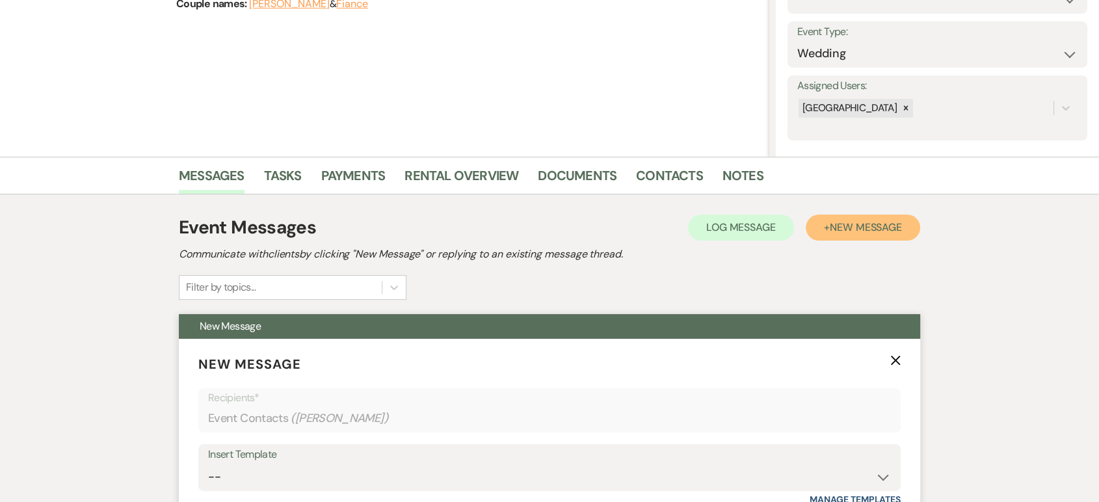
scroll to position [571, 0]
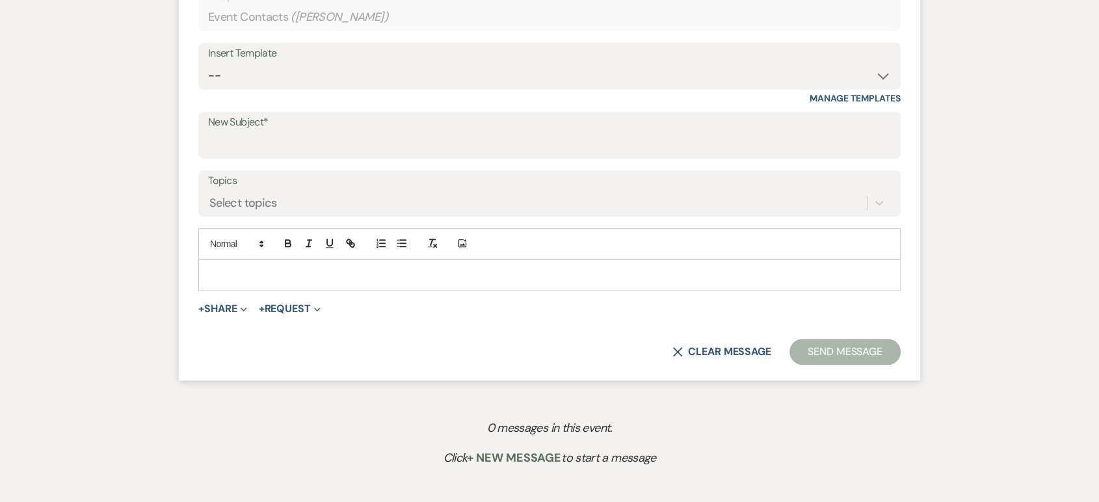
click at [281, 58] on div "Insert Template" at bounding box center [549, 53] width 683 height 19
click at [278, 70] on select "-- Lead: Automated Intro Email (Wedding) Lead: 1st Follow Up Email Images Lead:…" at bounding box center [549, 75] width 683 height 25
select select "1168"
click at [208, 63] on select "-- Lead: Automated Intro Email (Wedding) Lead: 1st Follow Up Email Images Lead:…" at bounding box center [549, 75] width 683 height 25
type input "Thank you for contacting Tuscan Oaks Estate!"
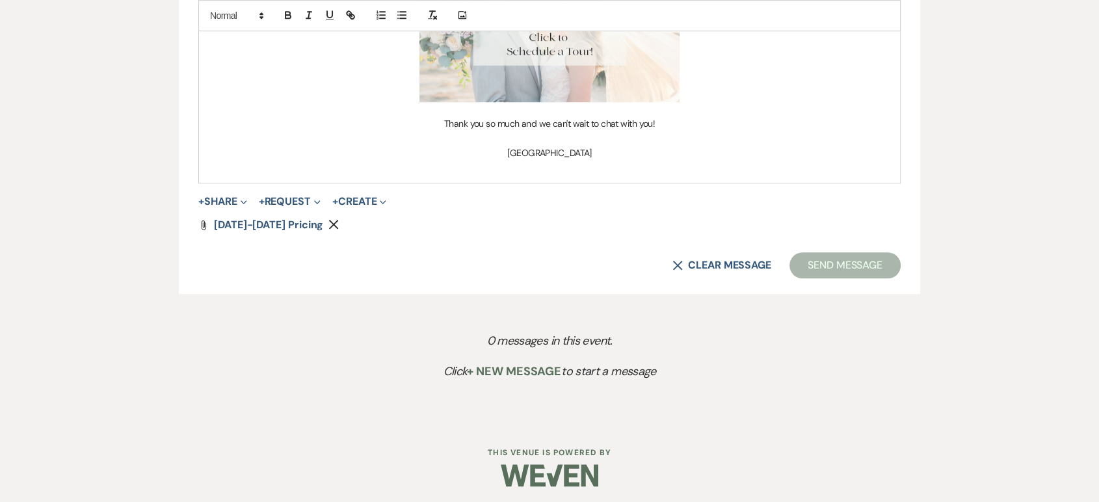
scroll to position [1043, 0]
click at [857, 273] on button "Send Message" at bounding box center [845, 264] width 111 height 26
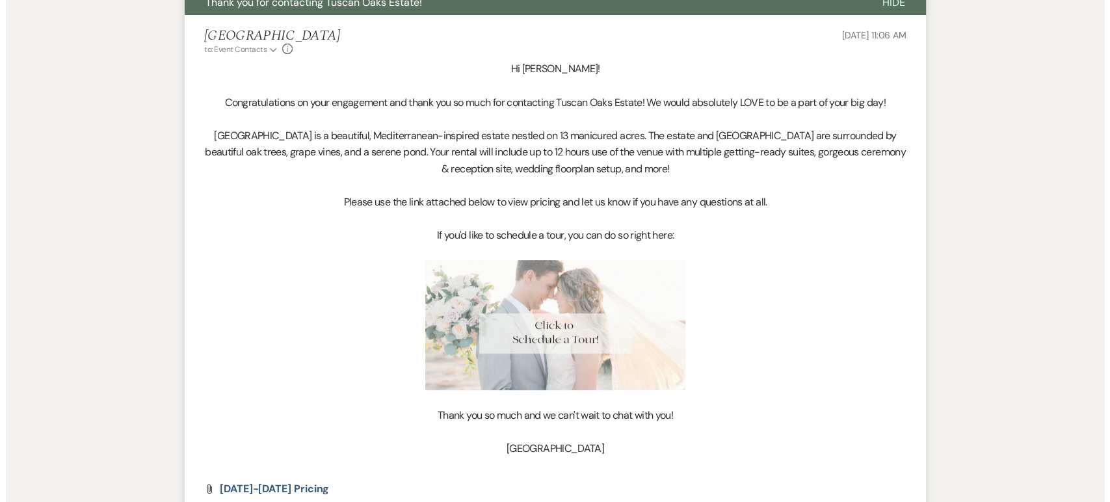
scroll to position [0, 0]
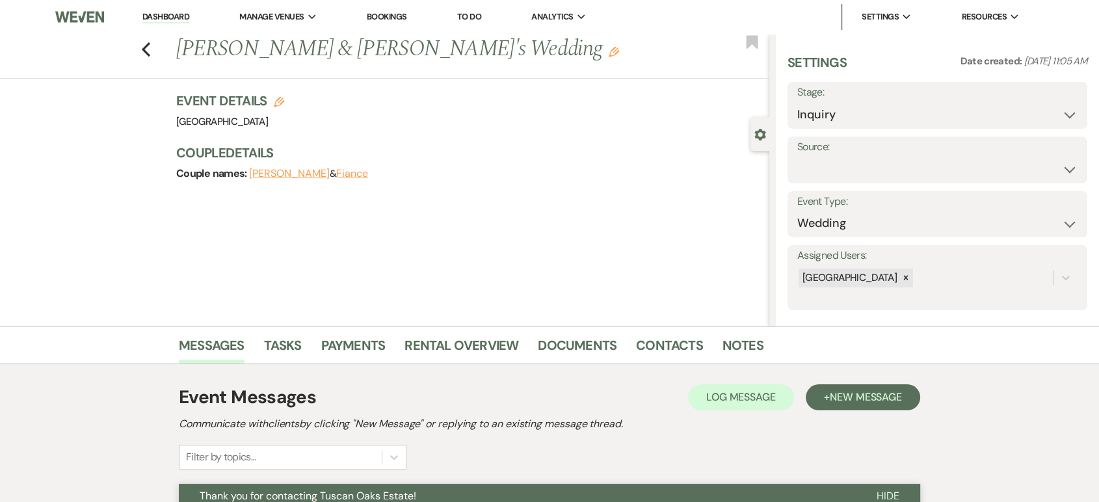
click at [172, 20] on link "Dashboard" at bounding box center [165, 17] width 47 height 12
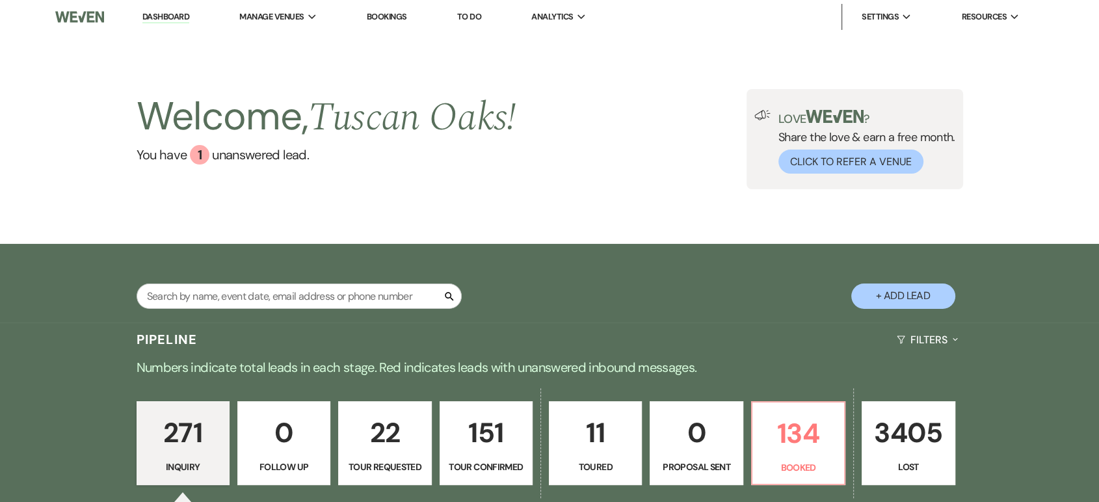
click at [883, 295] on button "+ Add Lead" at bounding box center [903, 296] width 104 height 25
select select "630"
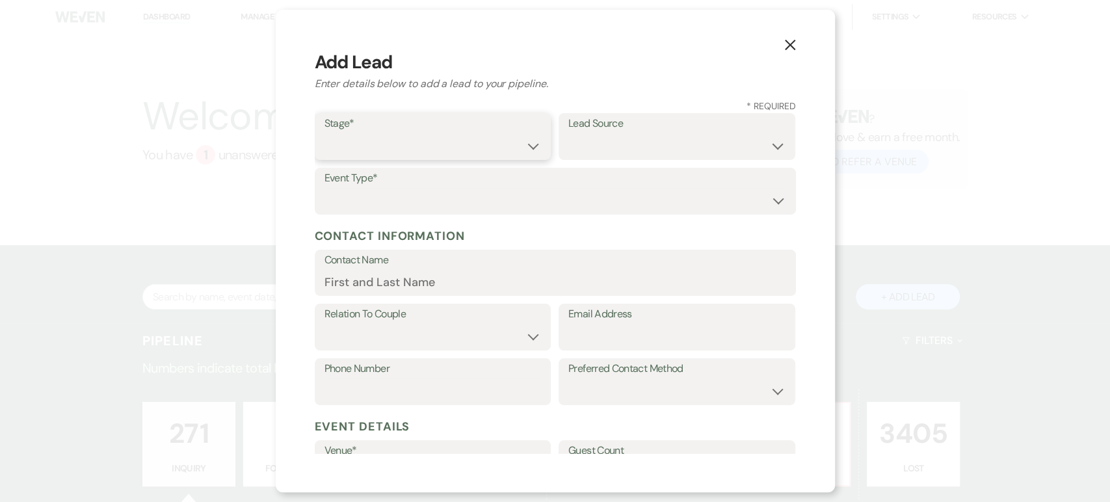
click at [517, 144] on select "Inquiry Follow Up Tour Requested Tour Confirmed Toured Proposal Sent Booked Lost" at bounding box center [433, 145] width 217 height 25
select select "1"
click at [325, 133] on select "Inquiry Follow Up Tour Requested Tour Confirmed Toured Proposal Sent Booked Lost" at bounding box center [433, 145] width 217 height 25
click at [405, 197] on select "Wedding Anniversary Party Baby Shower Bachelorette / Bachelor Party Birthday Pa…" at bounding box center [556, 200] width 462 height 25
select select "1"
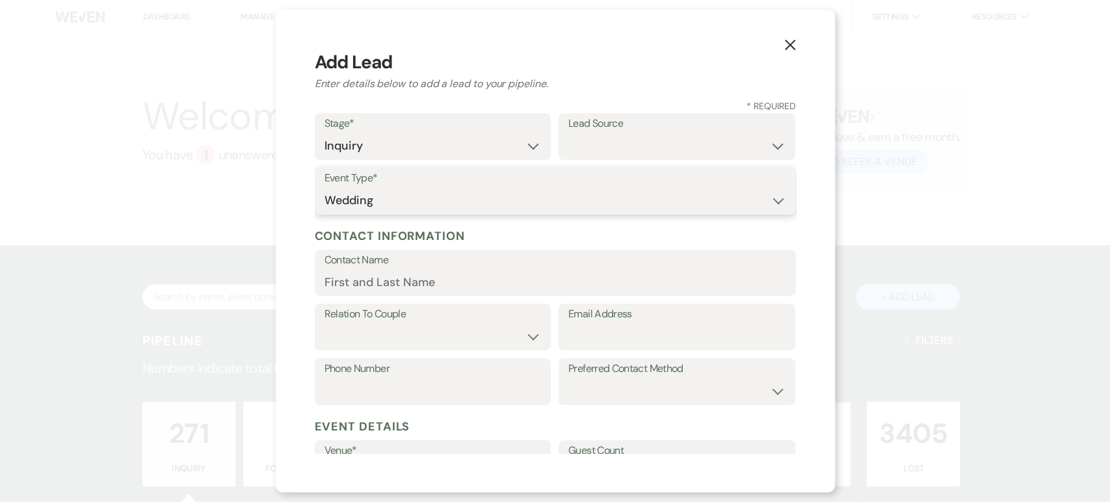
click at [325, 188] on select "Wedding Anniversary Party Baby Shower Bachelorette / Bachelor Party Birthday Pa…" at bounding box center [556, 200] width 462 height 25
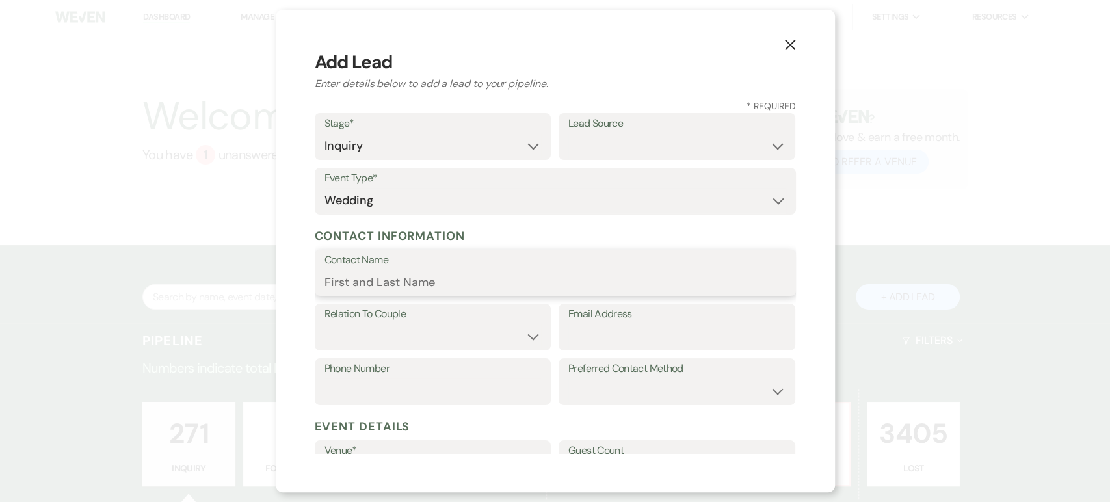
click at [341, 277] on input "Contact Name" at bounding box center [556, 281] width 462 height 25
paste input "Saya Nakatani"
type input "Saya Nakatani"
click at [390, 334] on select "Couple Planner Parent of Couple Family Member Friend Other" at bounding box center [433, 336] width 217 height 25
select select "1"
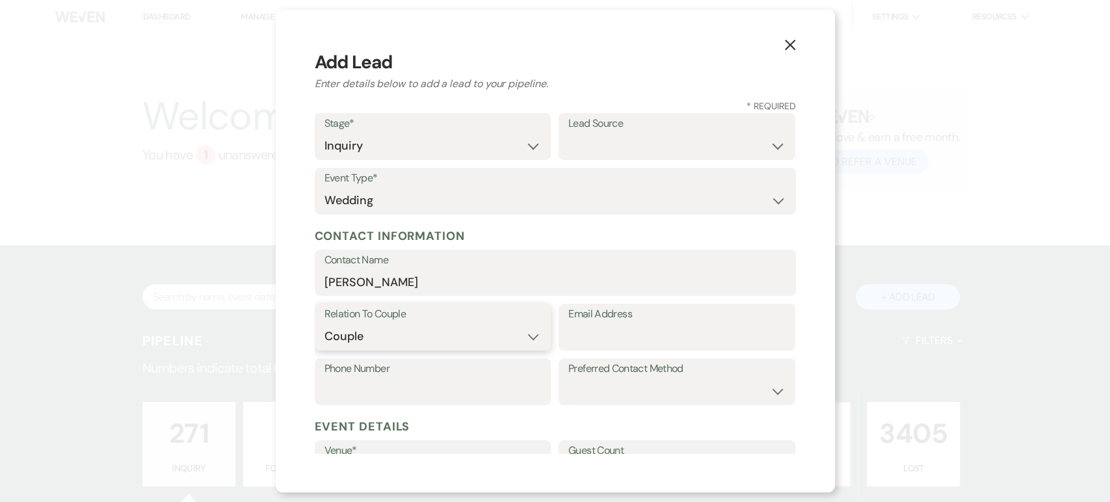
click at [325, 324] on select "Couple Planner Parent of Couple Family Member Friend Other" at bounding box center [433, 336] width 217 height 25
click at [575, 334] on input "Email Address" at bounding box center [676, 336] width 217 height 25
paste input "saya.nakatani@gmail.com"
type input "saya.nakatani@gmail.com"
click at [386, 396] on input "Phone Number" at bounding box center [433, 391] width 217 height 25
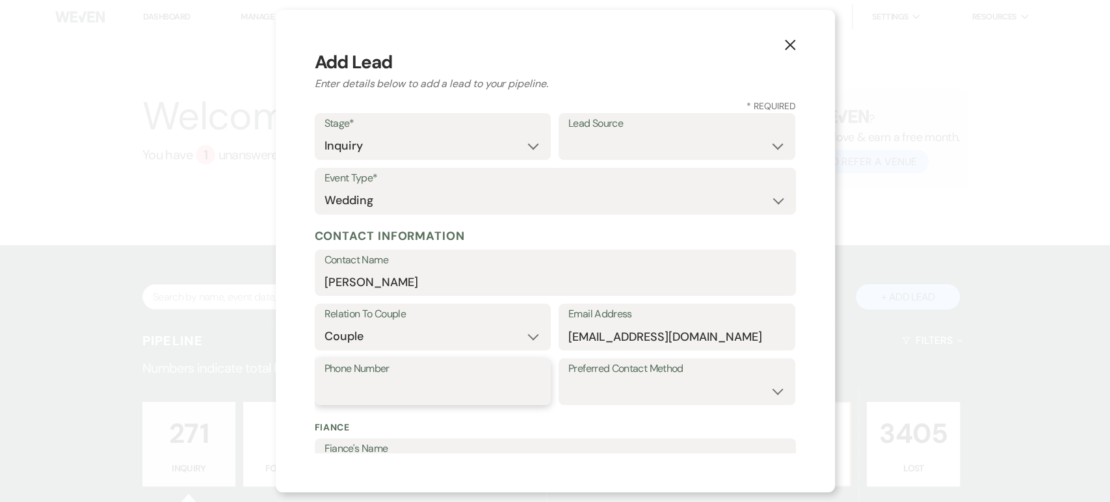
drag, startPoint x: 344, startPoint y: 394, endPoint x: 343, endPoint y: 385, distance: 9.1
paste input "(214) 957-3569"
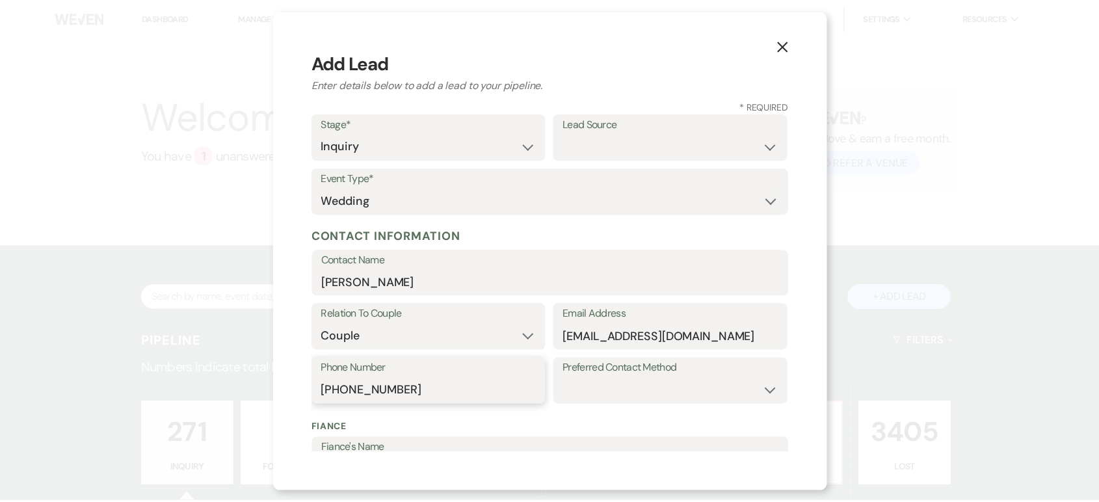
scroll to position [367, 0]
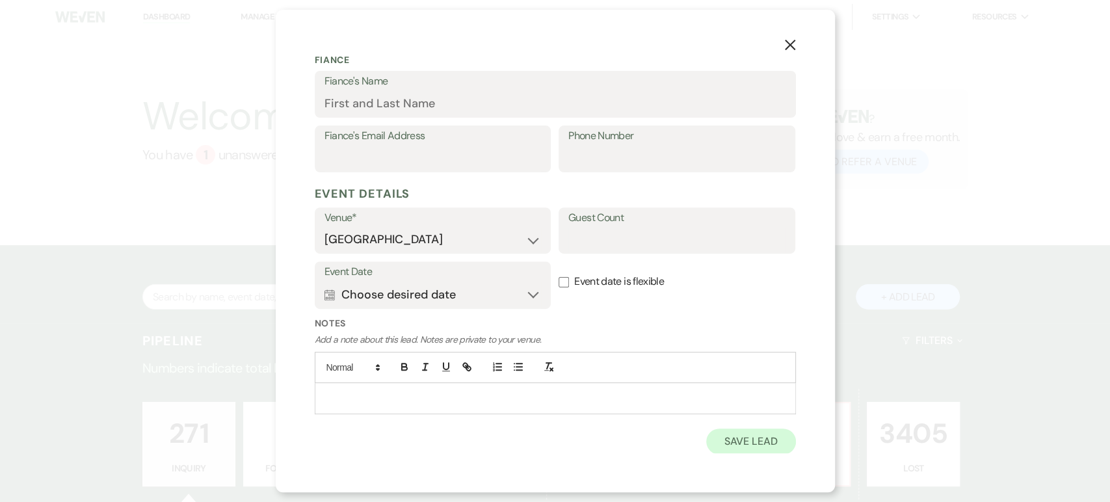
type input "(214) 957-3569"
click at [761, 443] on button "Save Lead" at bounding box center [750, 442] width 89 height 26
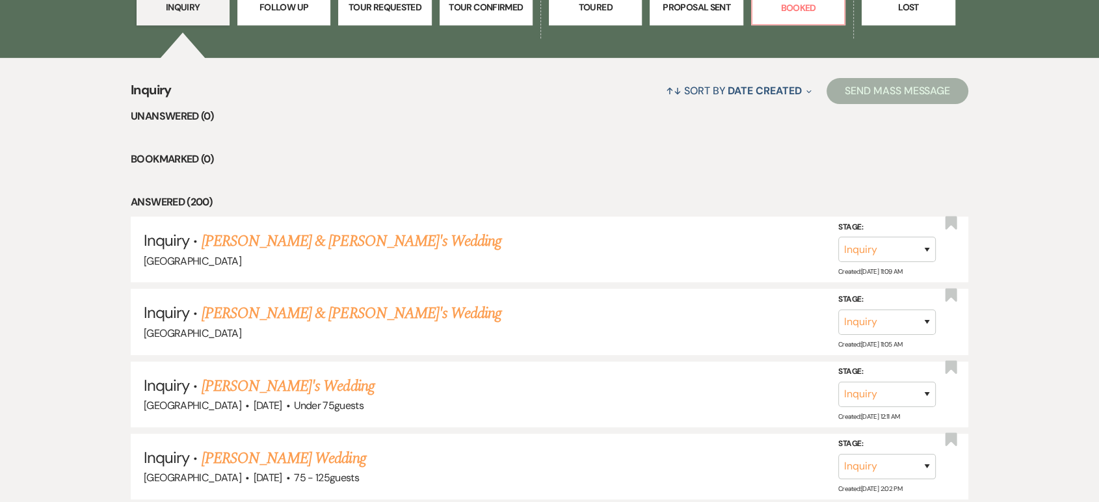
scroll to position [461, 0]
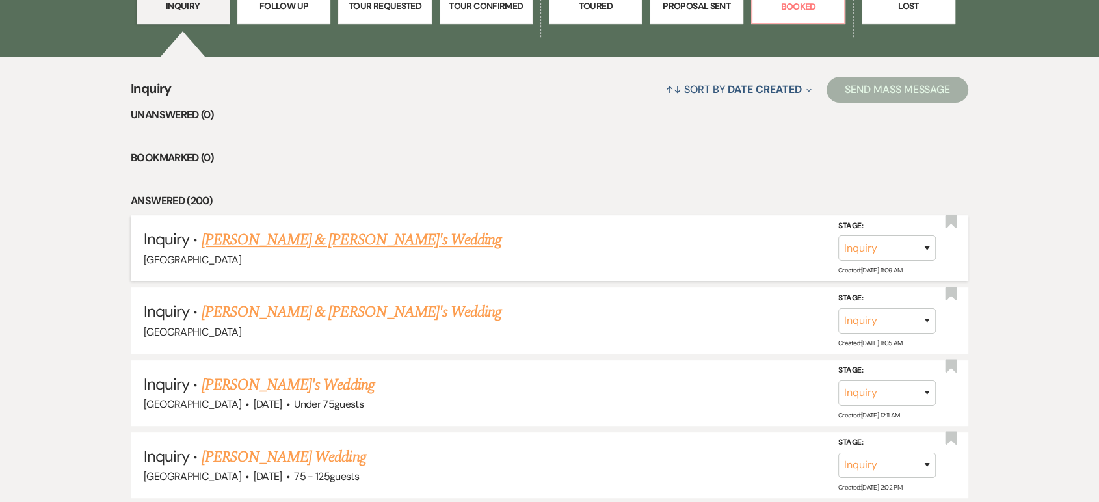
click at [371, 238] on link "Saya Nakatani & Fiance's Wedding" at bounding box center [352, 239] width 300 height 23
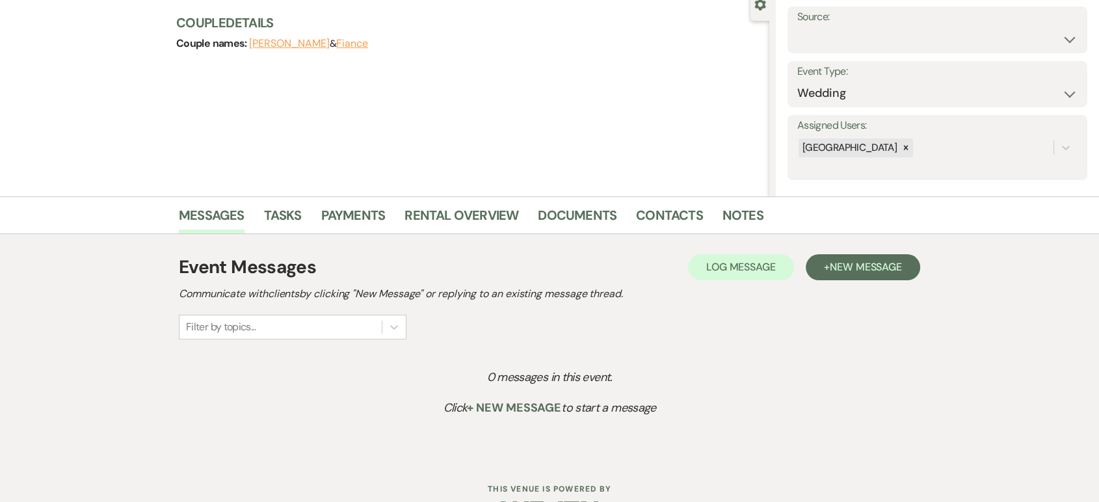
scroll to position [131, 0]
click at [871, 253] on button "+ New Message" at bounding box center [863, 266] width 114 height 26
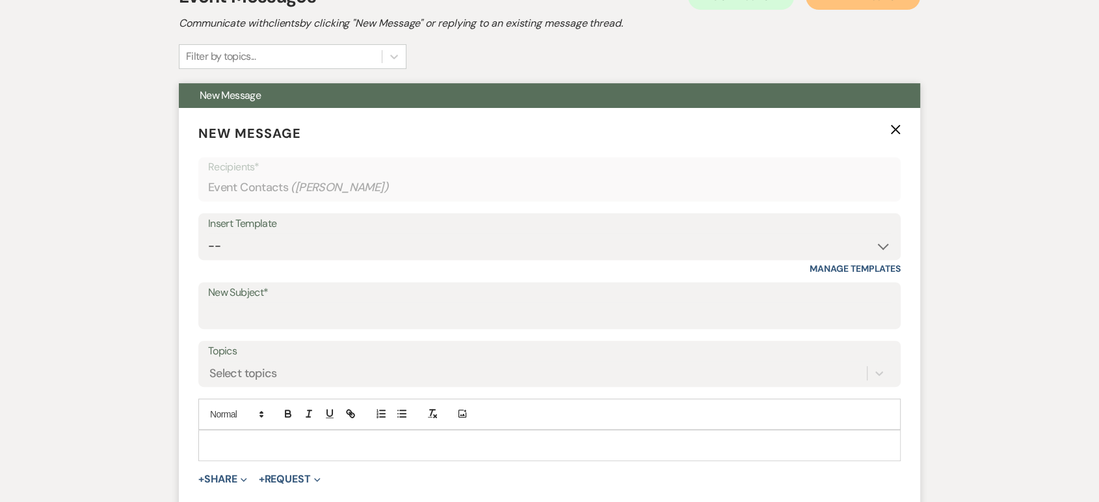
scroll to position [402, 0]
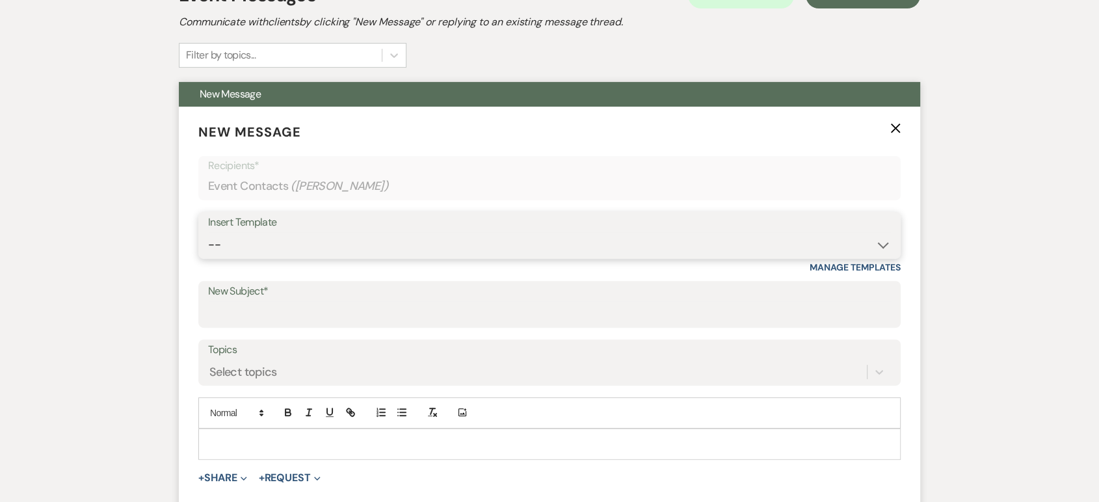
click at [298, 243] on select "-- Lead: Automated Intro Email (Wedding) Lead: 1st Follow Up Email Images Lead:…" at bounding box center [549, 244] width 683 height 25
select select "1168"
click at [208, 232] on select "-- Lead: Automated Intro Email (Wedding) Lead: 1st Follow Up Email Images Lead:…" at bounding box center [549, 244] width 683 height 25
type input "Thank you for contacting Tuscan Oaks Estate!"
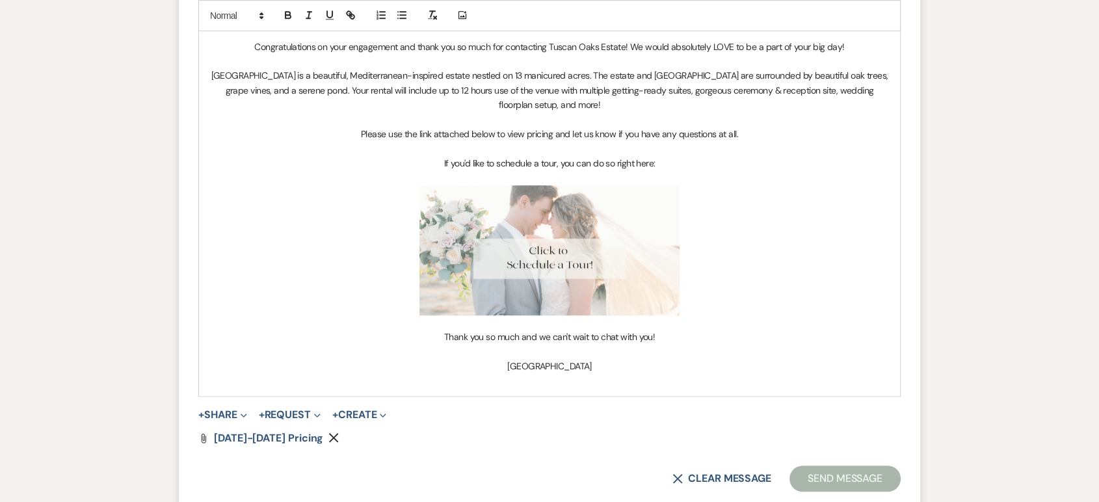
click at [499, 242] on img "﻿ ﻿" at bounding box center [549, 250] width 260 height 130
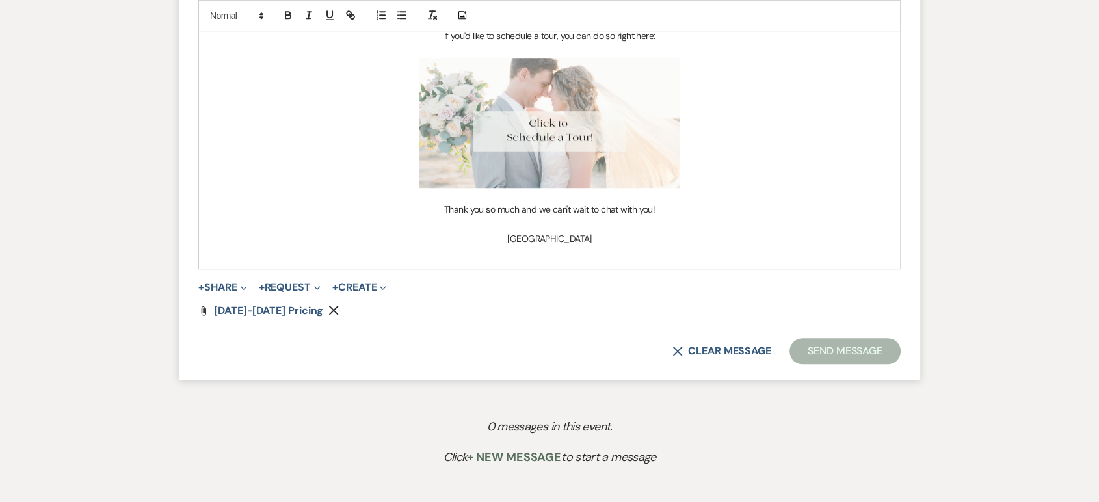
scroll to position [963, 0]
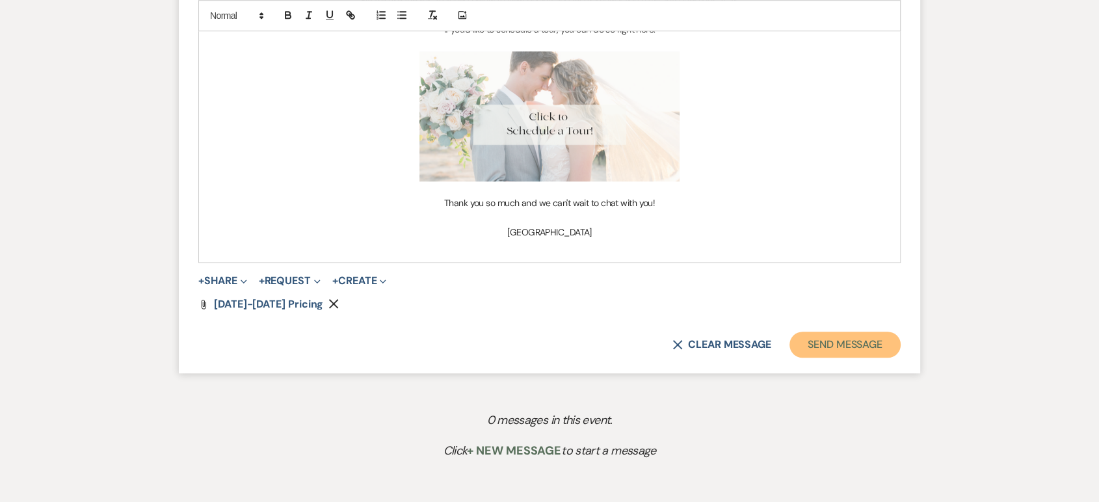
click at [812, 344] on button "Send Message" at bounding box center [845, 345] width 111 height 26
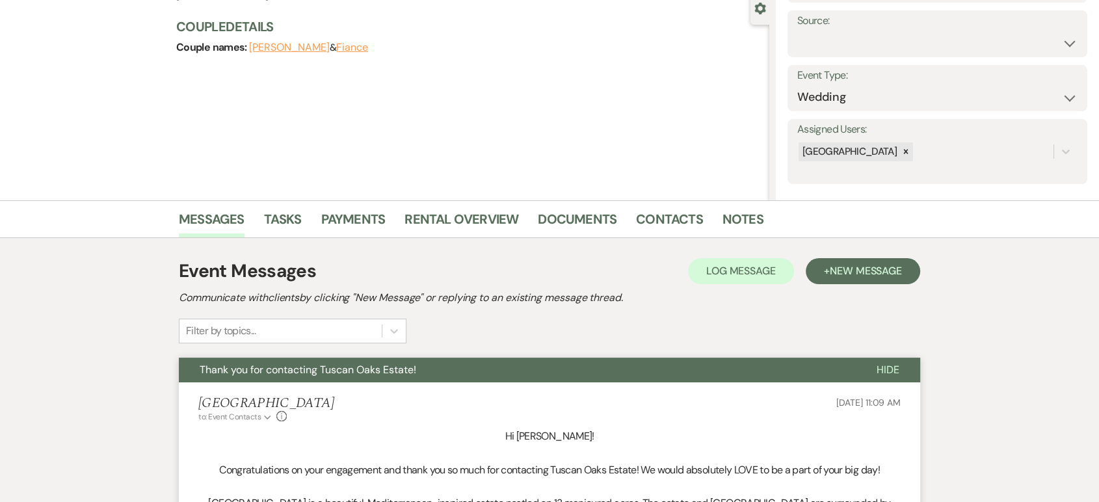
scroll to position [126, 0]
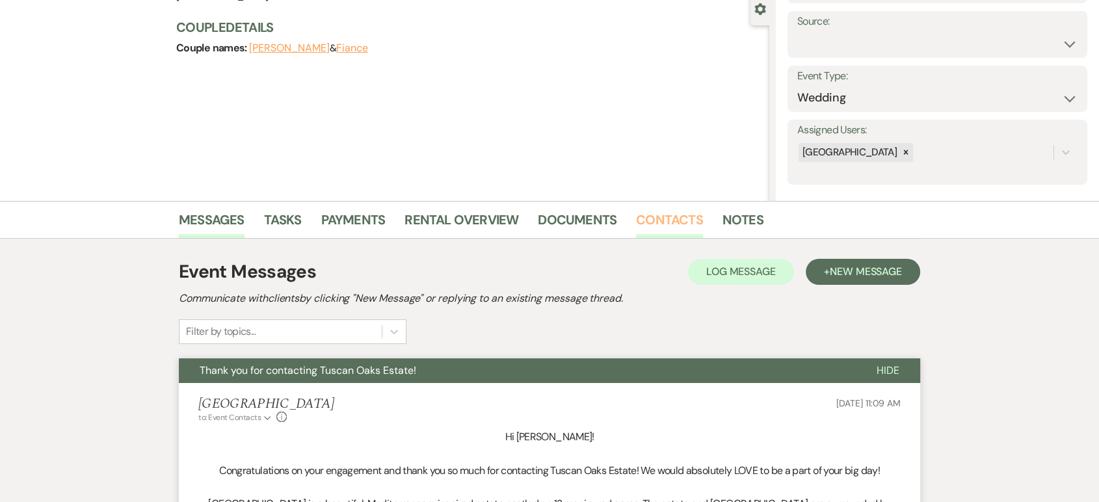
click at [659, 222] on link "Contacts" at bounding box center [669, 223] width 67 height 29
